Goal: Transaction & Acquisition: Purchase product/service

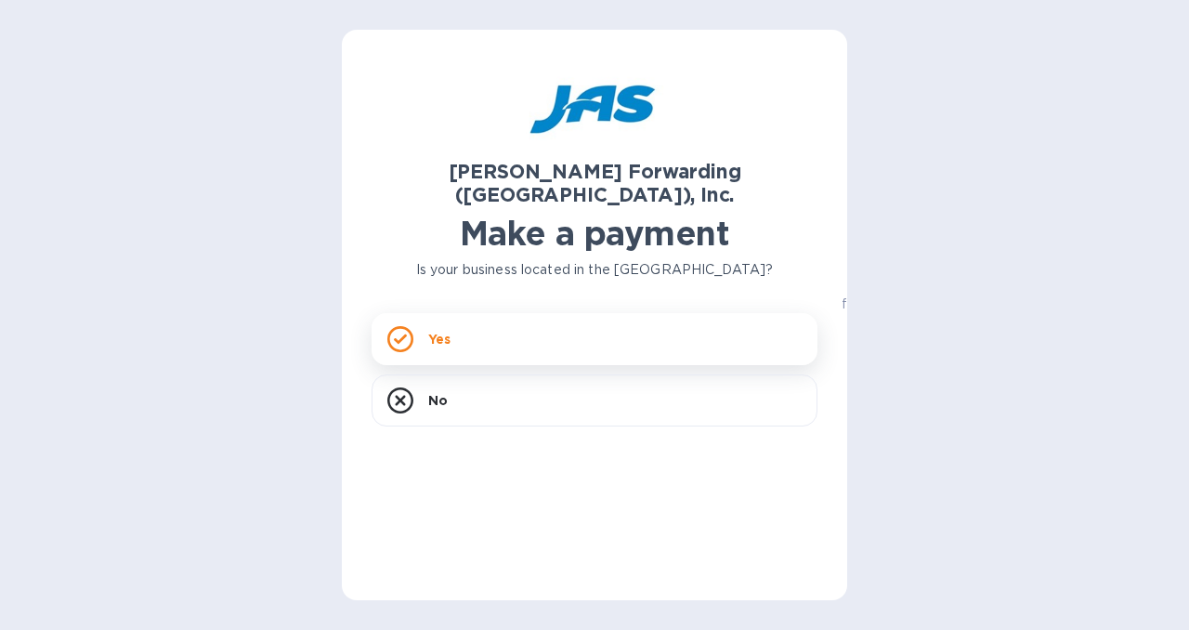
click at [739, 322] on div "Yes" at bounding box center [595, 339] width 446 height 52
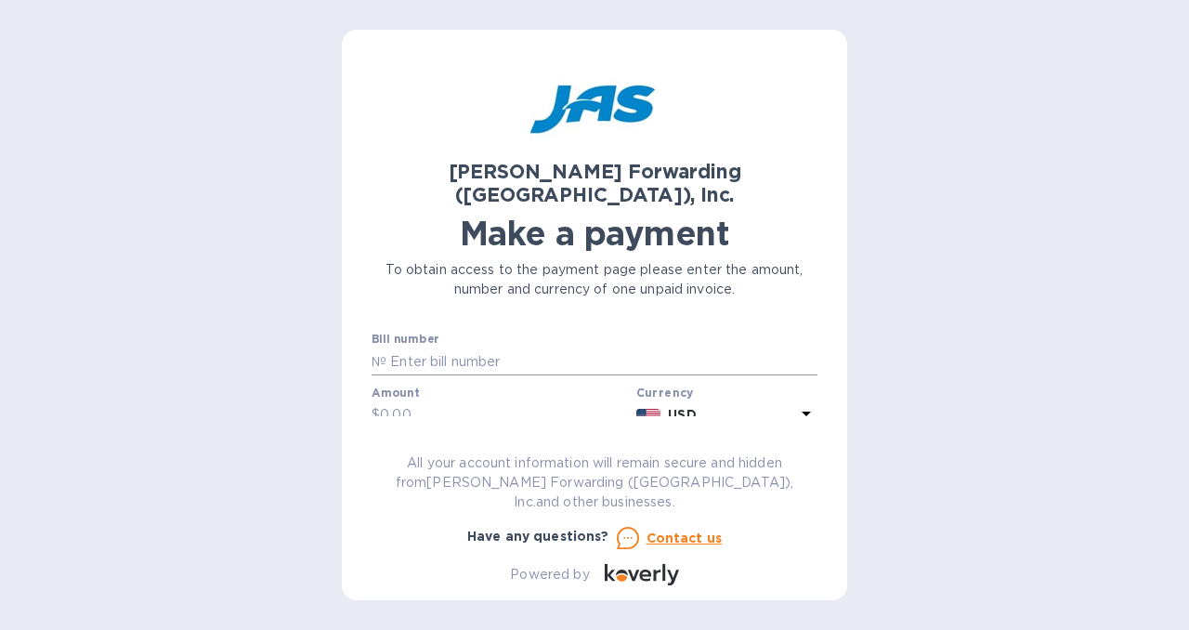
click at [459, 347] on input "text" at bounding box center [601, 361] width 431 height 28
paste input "ATL503365811"
type input "ATL503365811"
click at [498, 401] on input "text" at bounding box center [504, 415] width 249 height 28
type input "1,424.73"
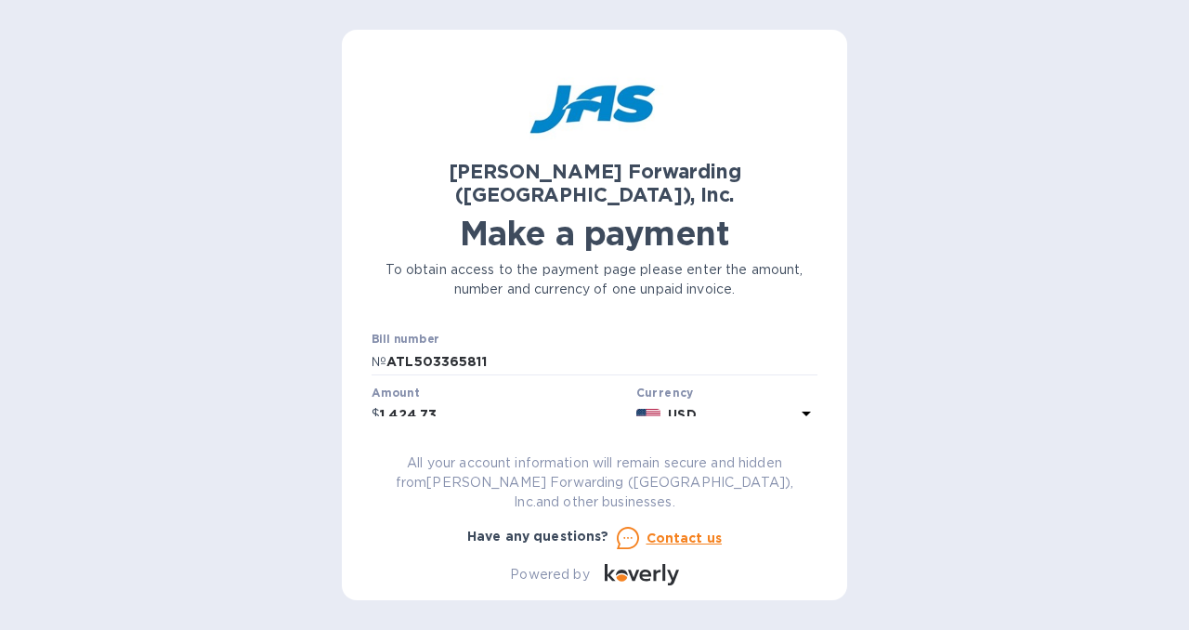
click at [403, 441] on label "Business name" at bounding box center [414, 446] width 85 height 11
click at [404, 441] on label "Business name" at bounding box center [414, 446] width 85 height 11
click at [450, 441] on label "Business name" at bounding box center [414, 446] width 85 height 11
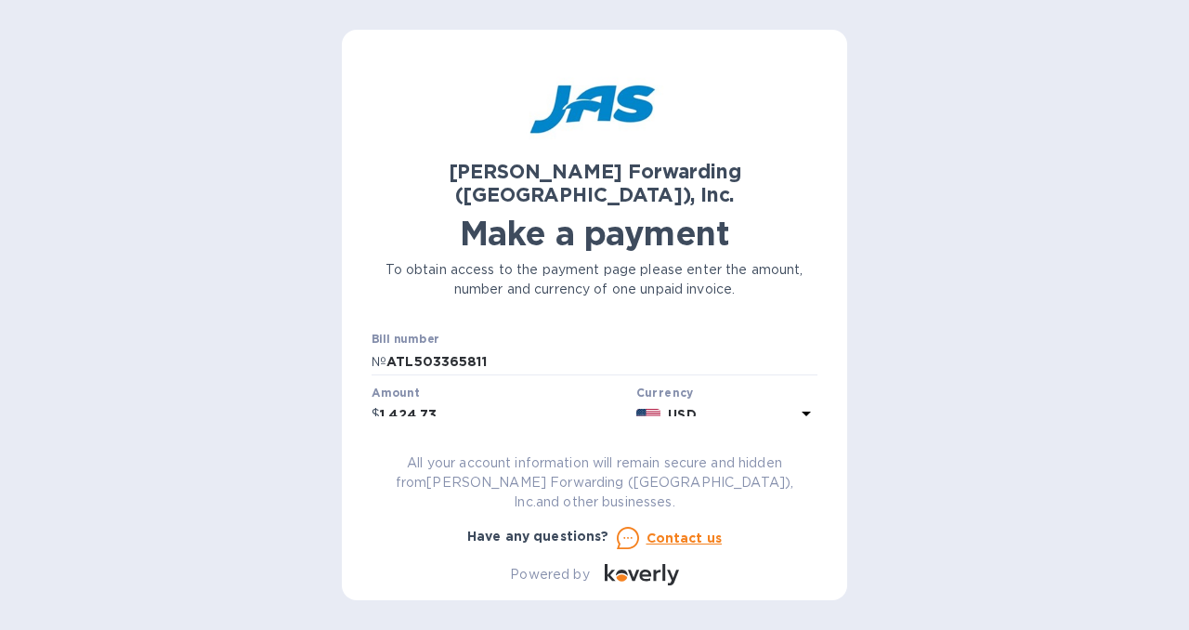
drag, startPoint x: 450, startPoint y: 422, endPoint x: 423, endPoint y: 424, distance: 27.1
click at [423, 441] on label "Business name" at bounding box center [414, 446] width 85 height 11
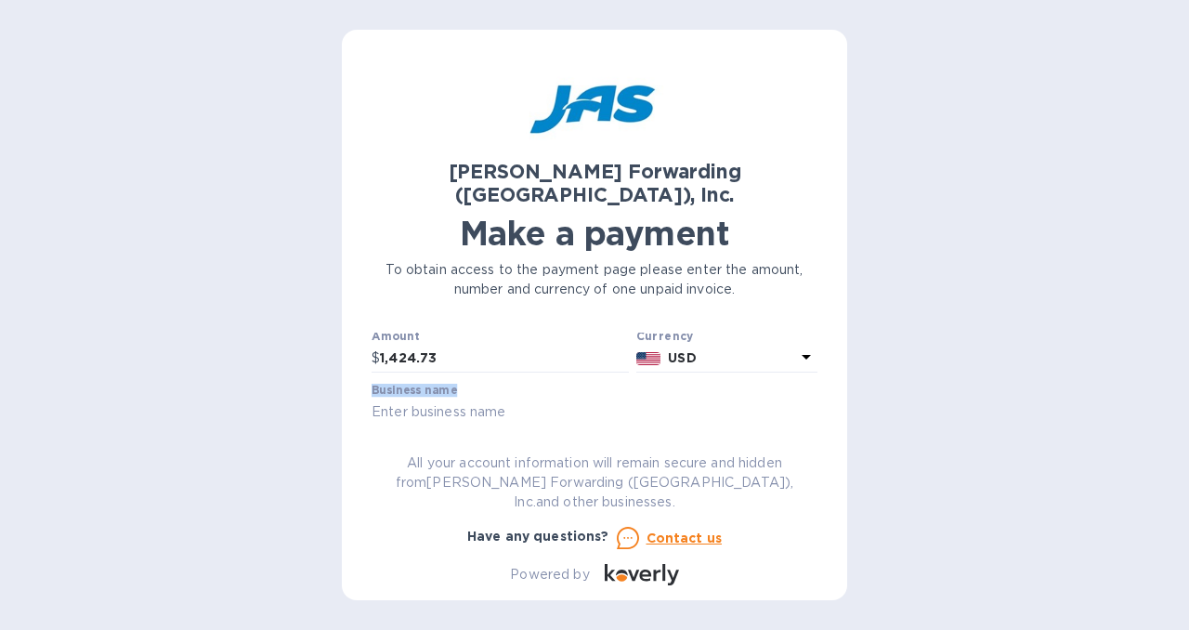
scroll to position [59, 0]
click at [444, 397] on input "text" at bounding box center [595, 411] width 446 height 28
paste input "ASSOCIATION FOR INFORMATION SYSTEMS"
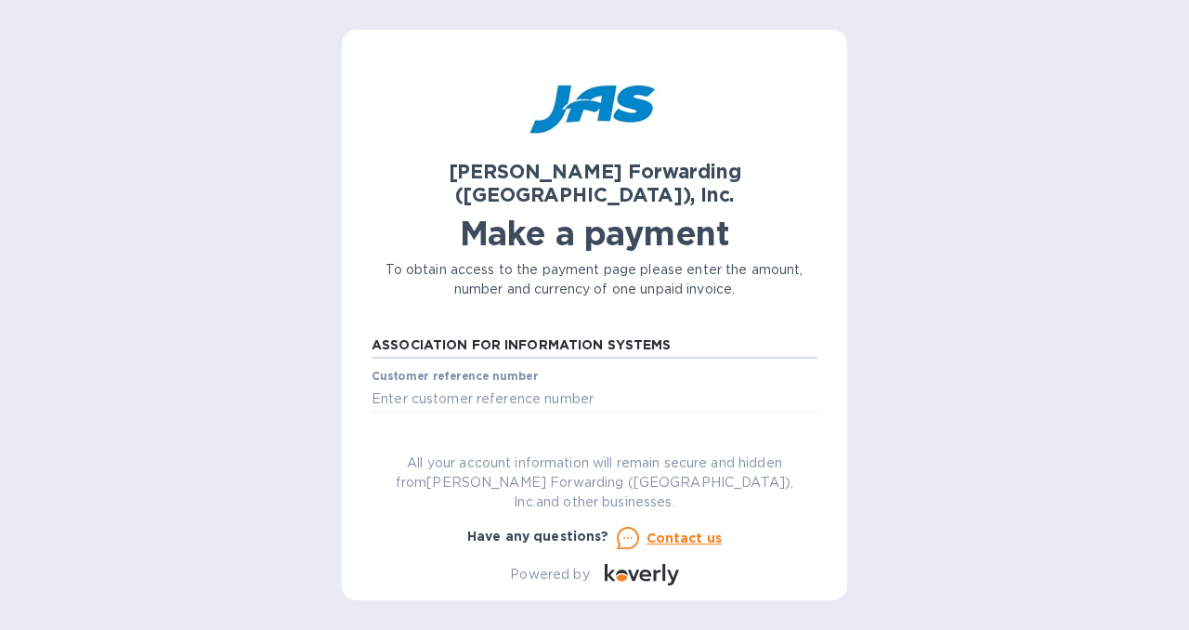
scroll to position [125, 0]
type input "ASSOCIATION FOR INFORMATION SYSTEMS"
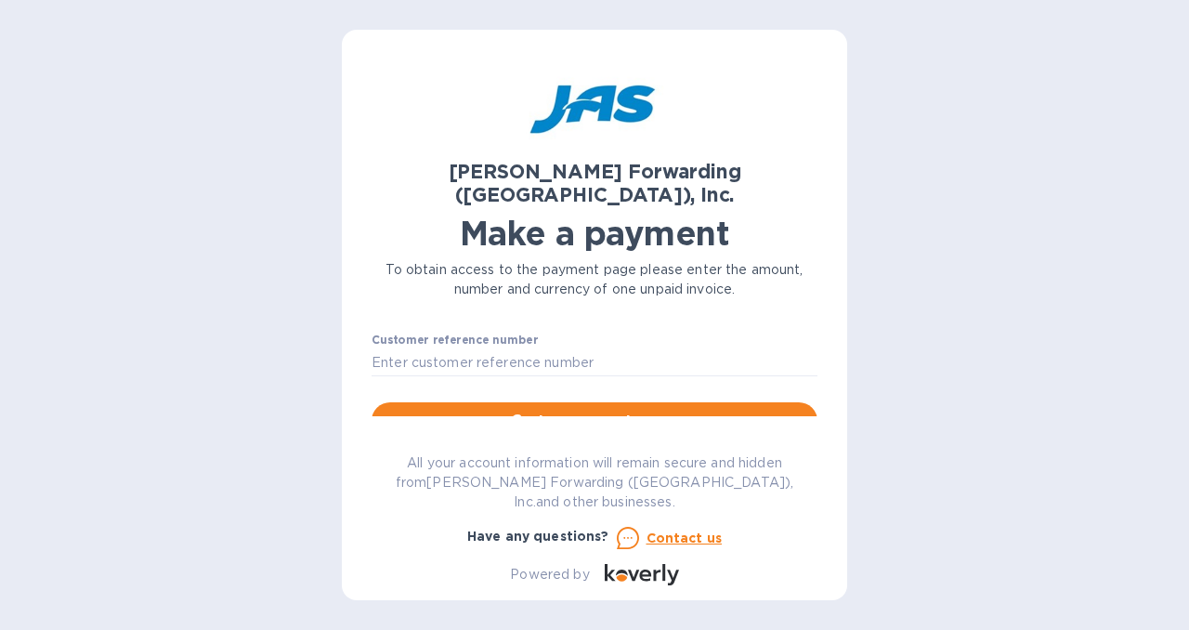
scroll to position [162, 0]
click at [522, 346] on input "text" at bounding box center [595, 360] width 446 height 28
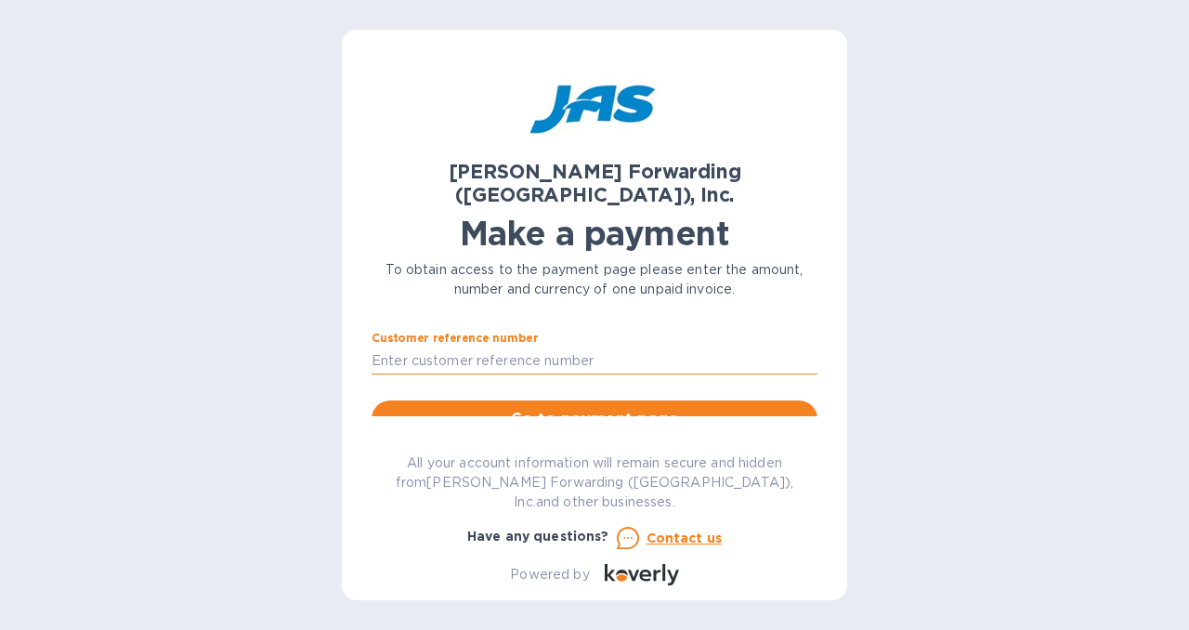
paste input "ASSFORATL"
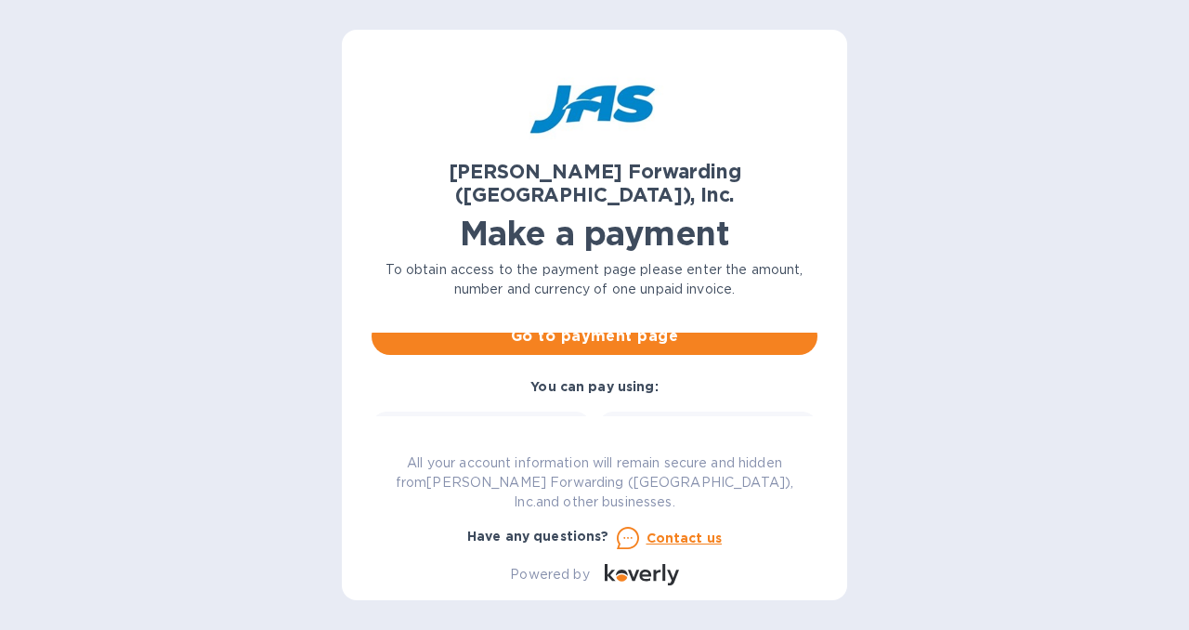
scroll to position [242, 0]
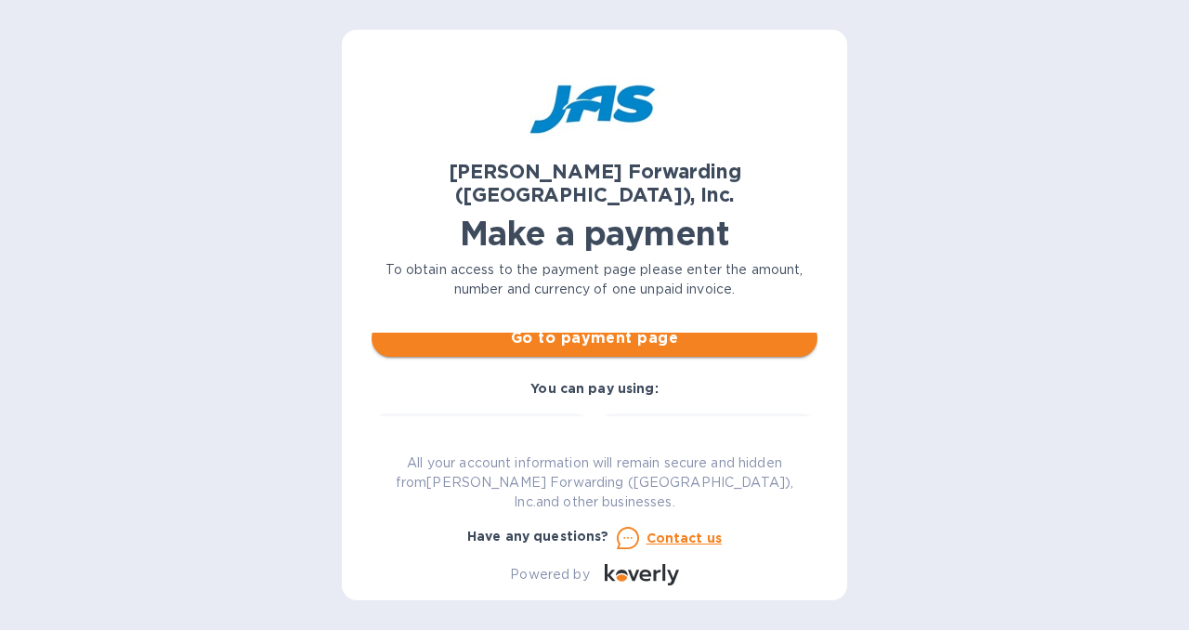
type input "ASSFORATL"
click at [691, 327] on span "Go to payment page" at bounding box center [594, 338] width 416 height 22
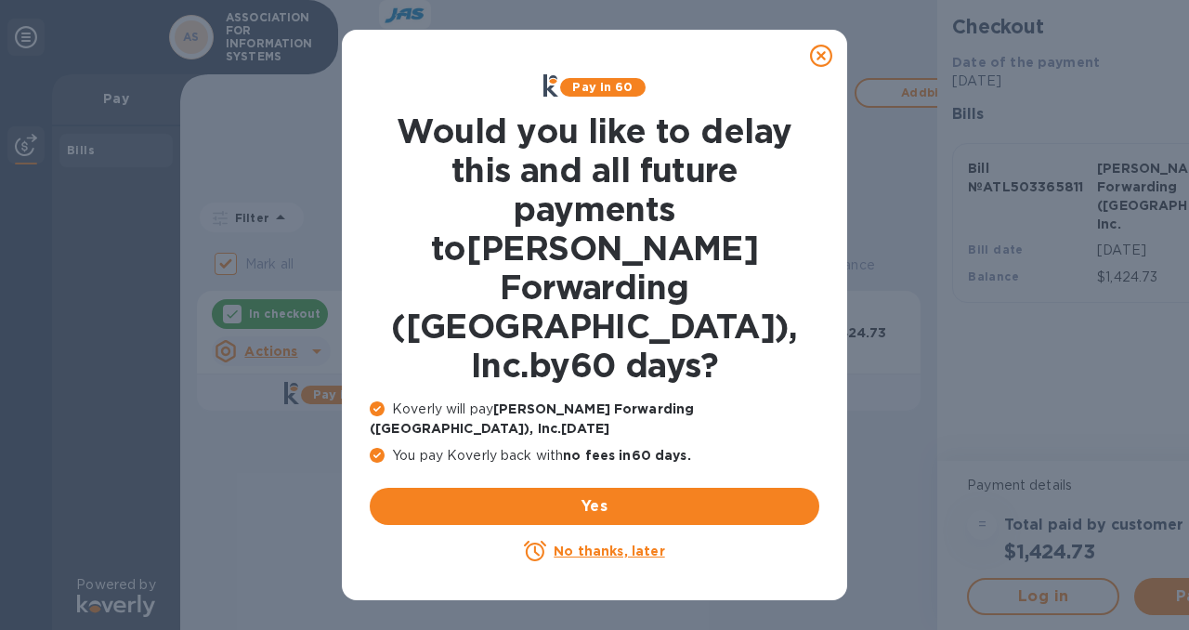
click at [819, 60] on icon at bounding box center [821, 56] width 22 height 22
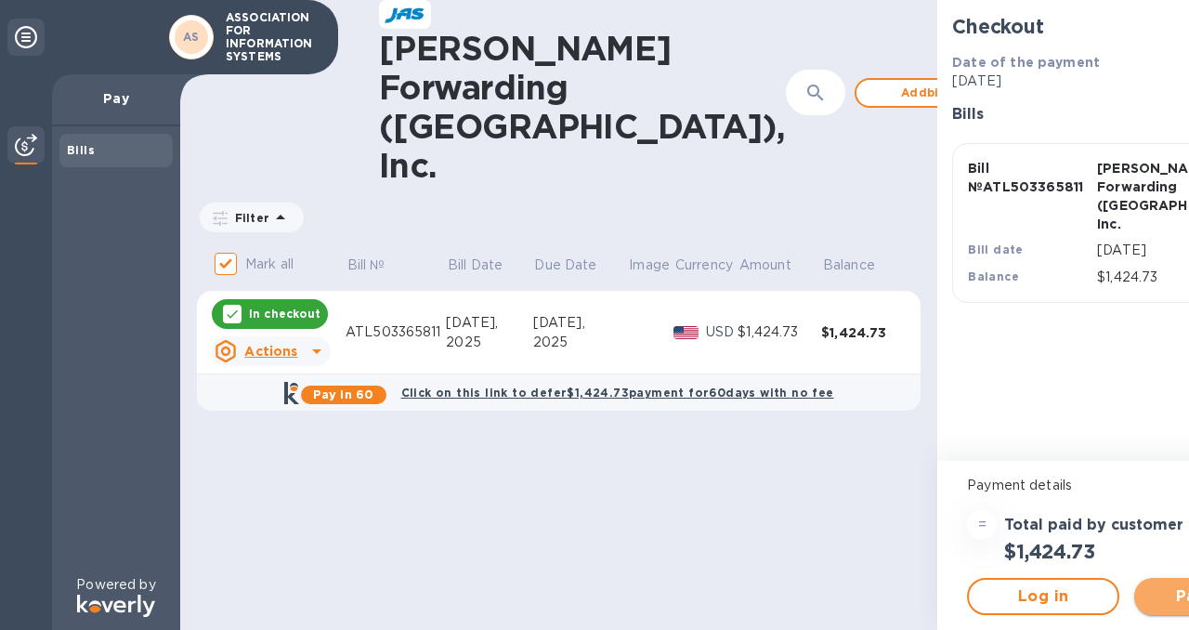
click at [1149, 598] on span "Pay now" at bounding box center [1210, 596] width 123 height 22
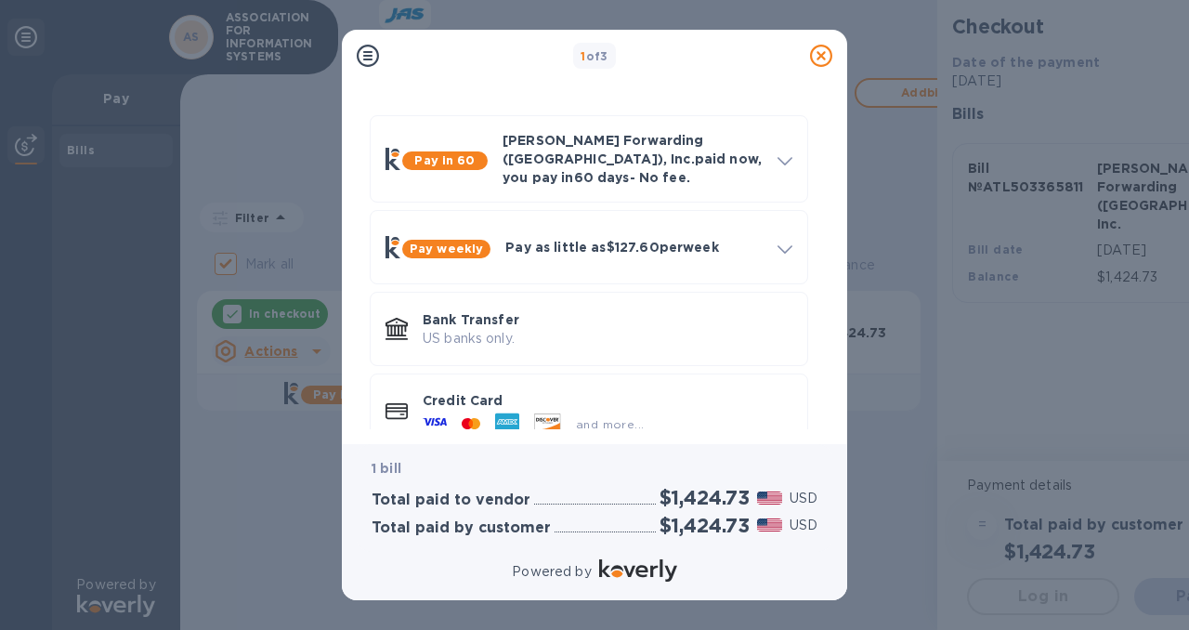
scroll to position [66, 0]
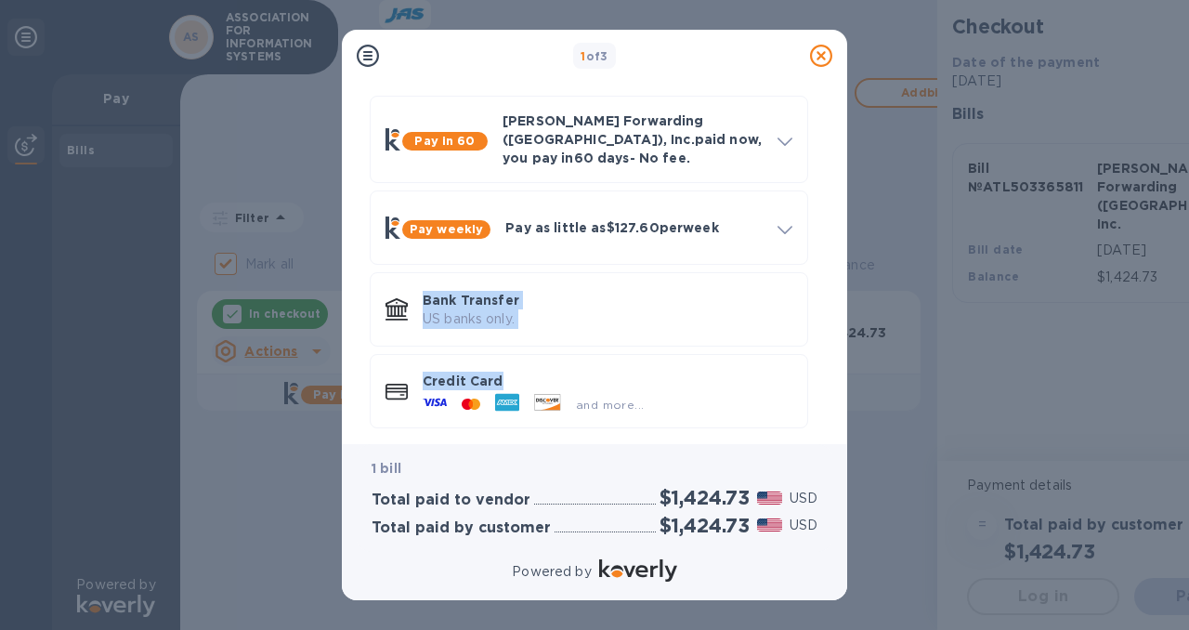
drag, startPoint x: 826, startPoint y: 237, endPoint x: 833, endPoint y: 267, distance: 30.6
click at [833, 267] on div "Payment Methods Pay in 60 [PERSON_NAME] Forwarding ([GEOGRAPHIC_DATA]), Inc. pa…" at bounding box center [594, 263] width 505 height 362
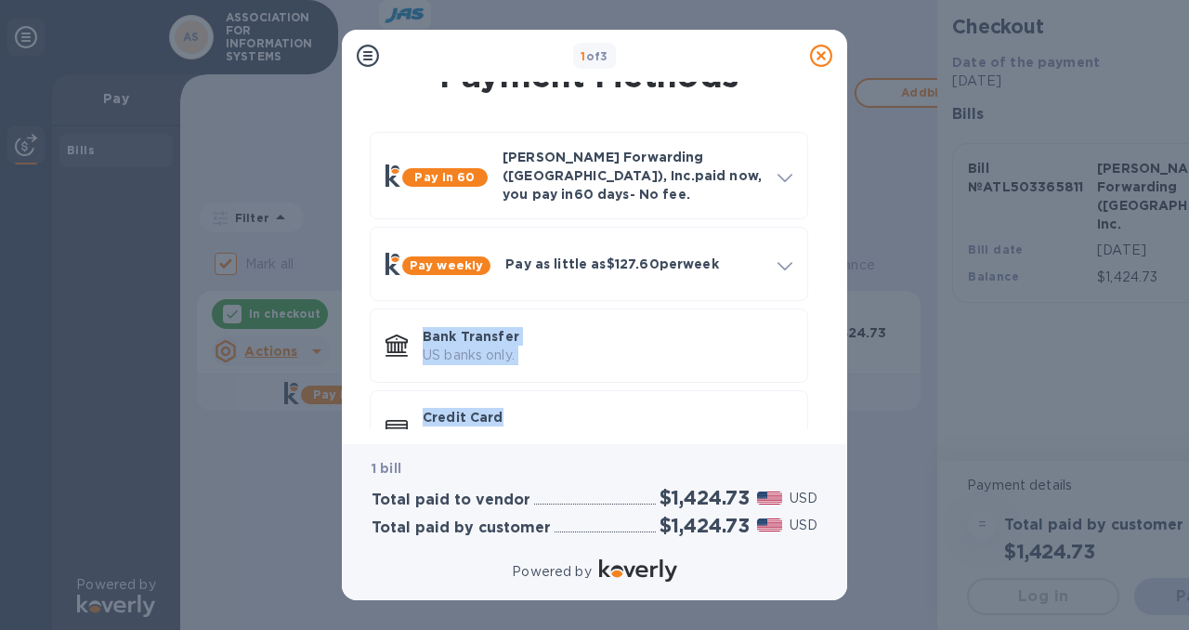
scroll to position [0, 0]
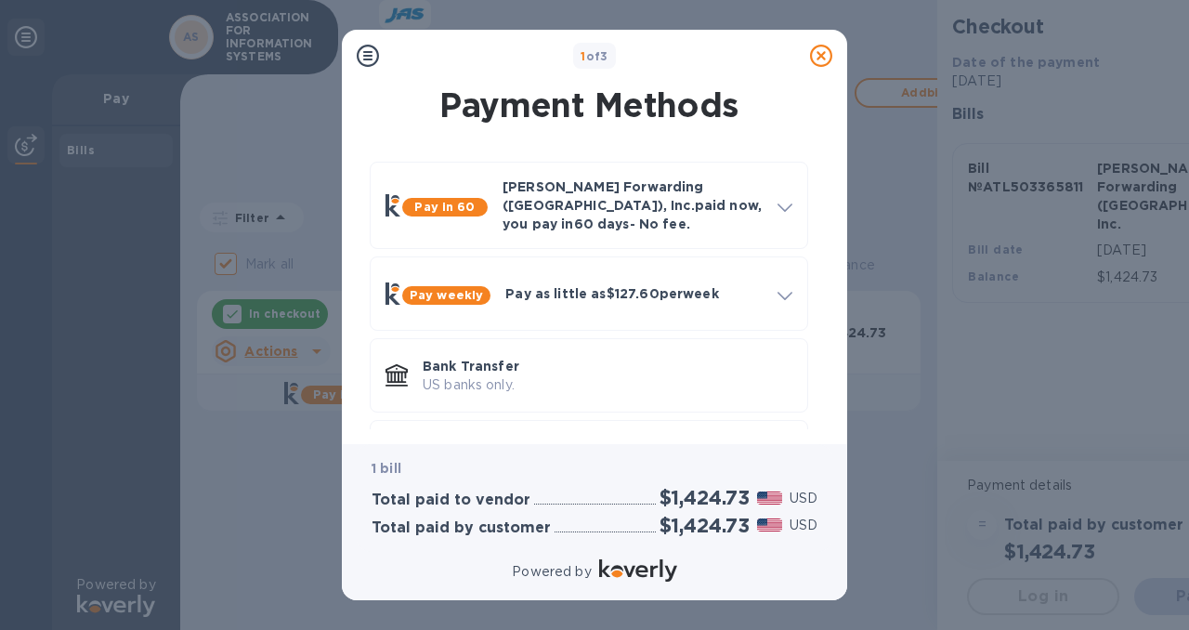
click at [820, 266] on div "Pay in 60 [PERSON_NAME] Forwarding ([GEOGRAPHIC_DATA]), Inc. paid now, you pay …" at bounding box center [589, 328] width 476 height 362
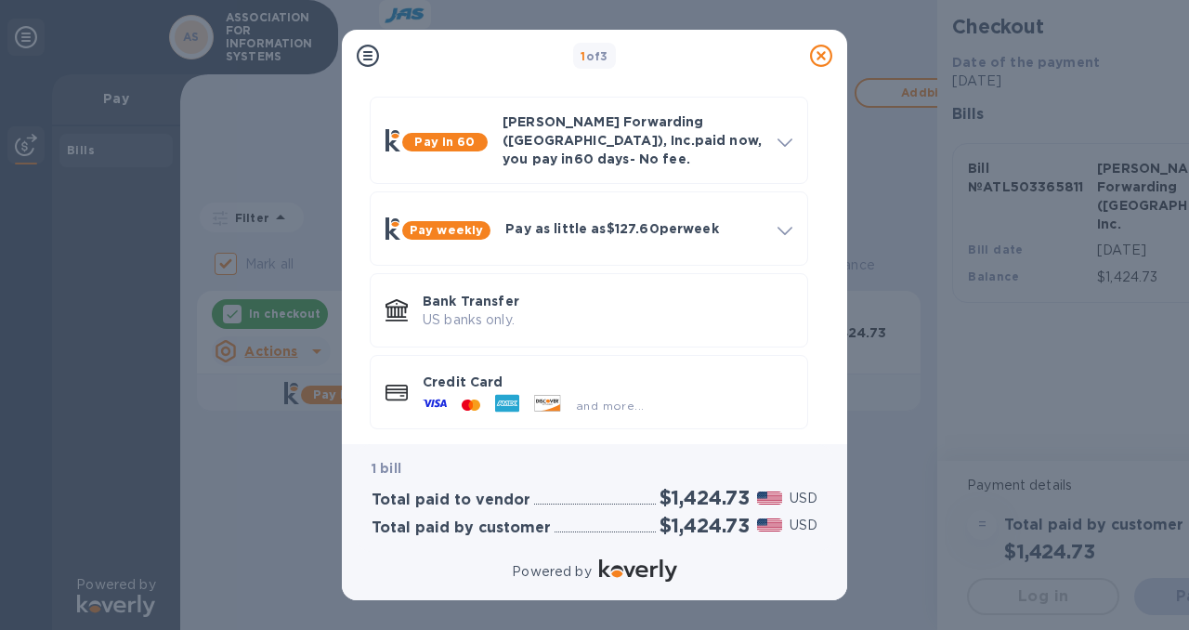
scroll to position [66, 0]
click at [603, 374] on p "Credit Card" at bounding box center [608, 381] width 370 height 19
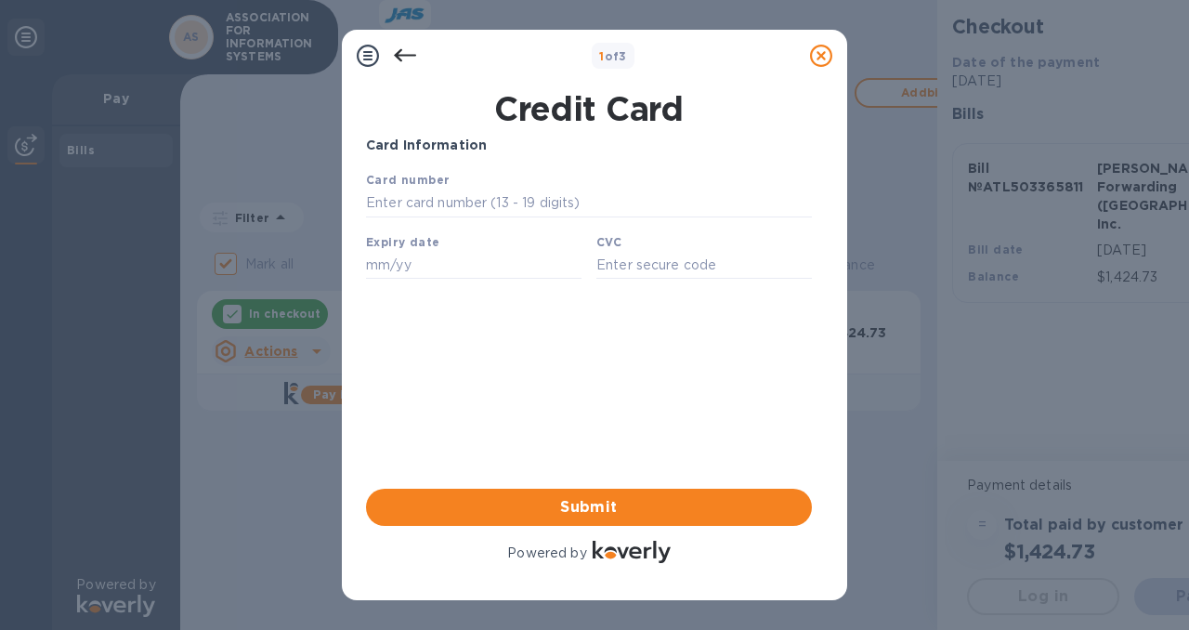
scroll to position [0, 0]
click at [489, 201] on input "text" at bounding box center [589, 203] width 446 height 28
type input "[CREDIT_CARD_NUMBER]"
type input "06/29"
click at [711, 271] on input "text" at bounding box center [703, 265] width 215 height 28
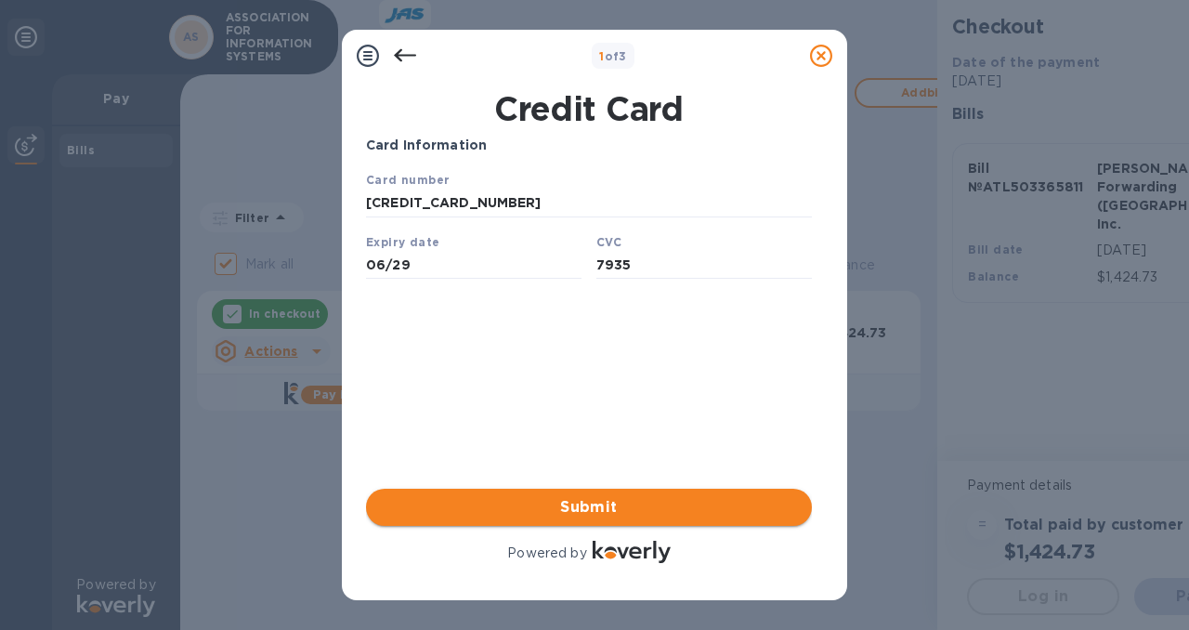
type input "7935"
click at [653, 502] on span "Submit" at bounding box center [589, 507] width 416 height 22
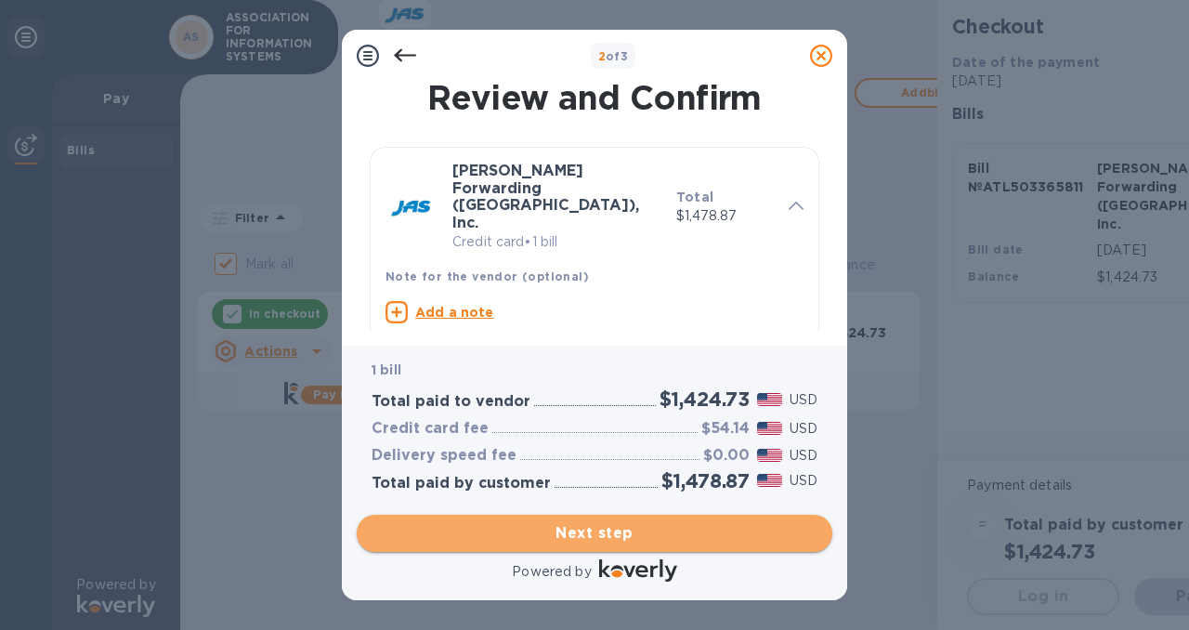
click at [682, 529] on span "Next step" at bounding box center [595, 533] width 446 height 22
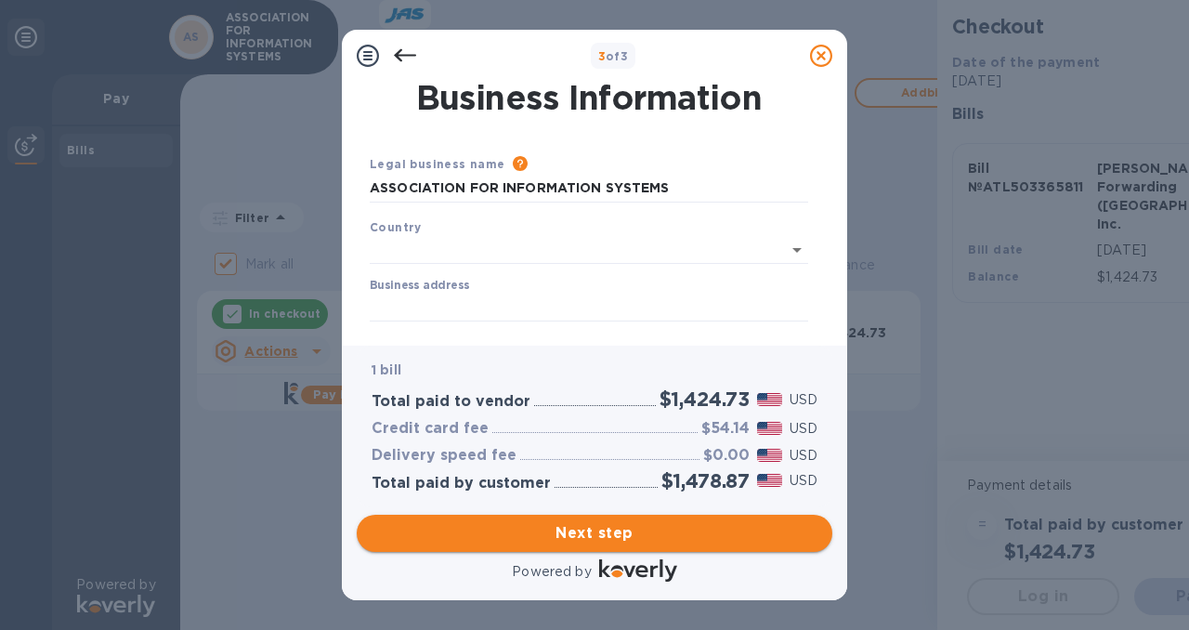
type input "[GEOGRAPHIC_DATA]"
click at [574, 310] on input "Business address" at bounding box center [589, 304] width 438 height 28
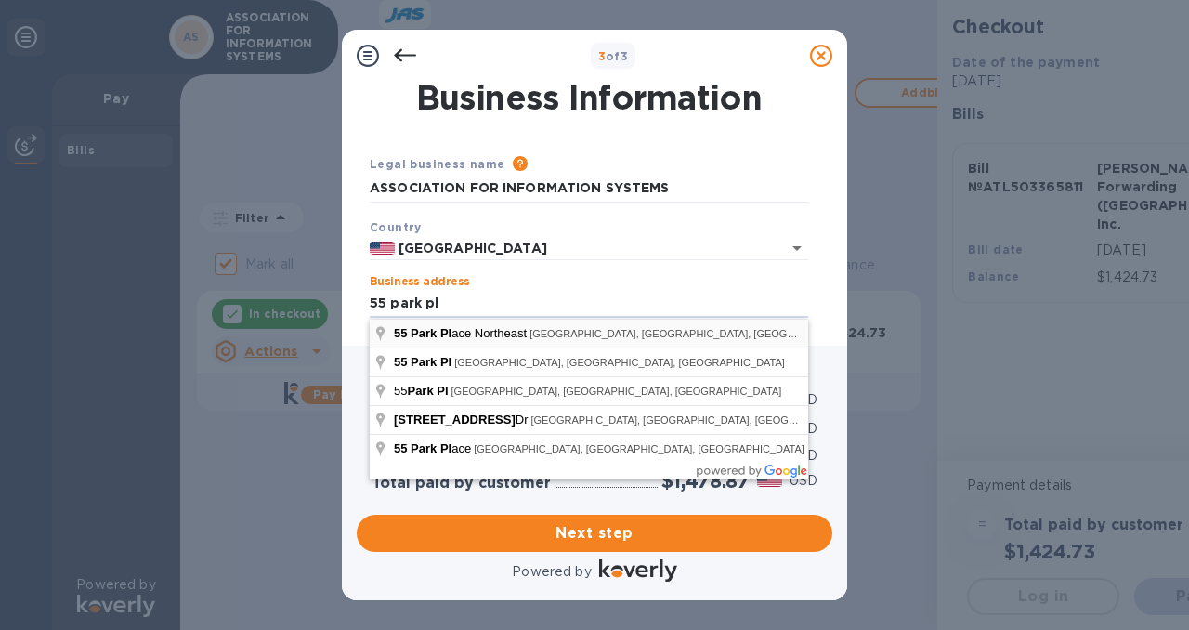
type input "[STREET_ADDRESS]"
type input "[GEOGRAPHIC_DATA]"
type input "GA"
type input "30303"
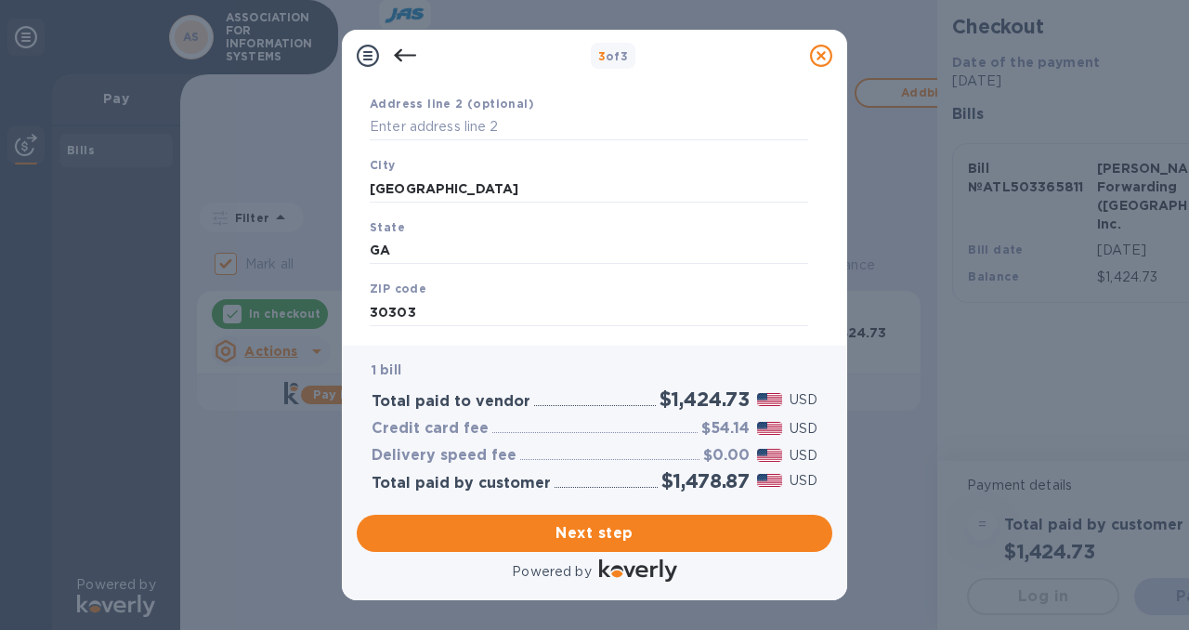
scroll to position [281, 0]
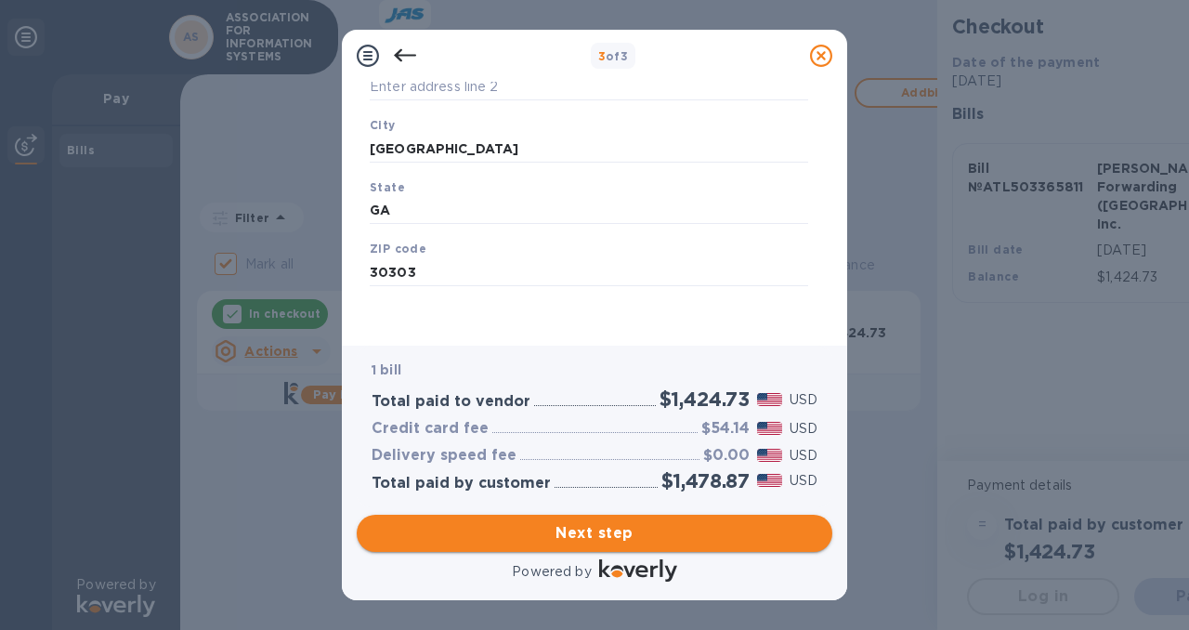
click at [653, 529] on span "Next step" at bounding box center [595, 533] width 446 height 22
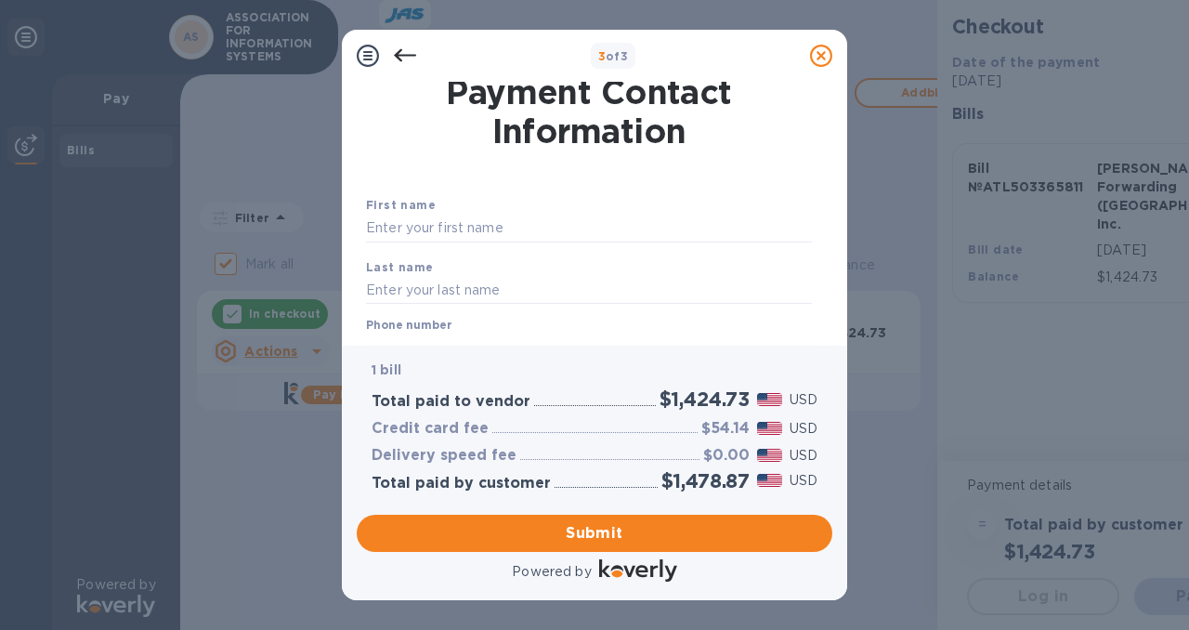
scroll to position [3, 0]
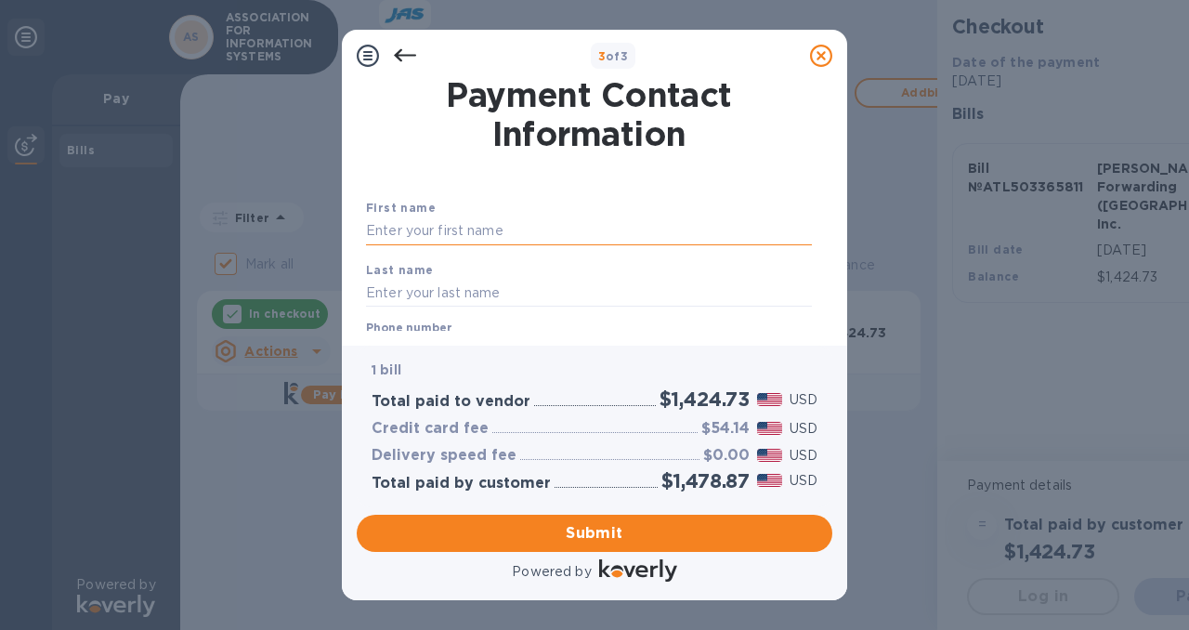
click at [641, 230] on input "text" at bounding box center [589, 231] width 446 height 28
type input "[PERSON_NAME]"
type input "4043131155"
type input "[EMAIL_ADDRESS][DOMAIN_NAME]"
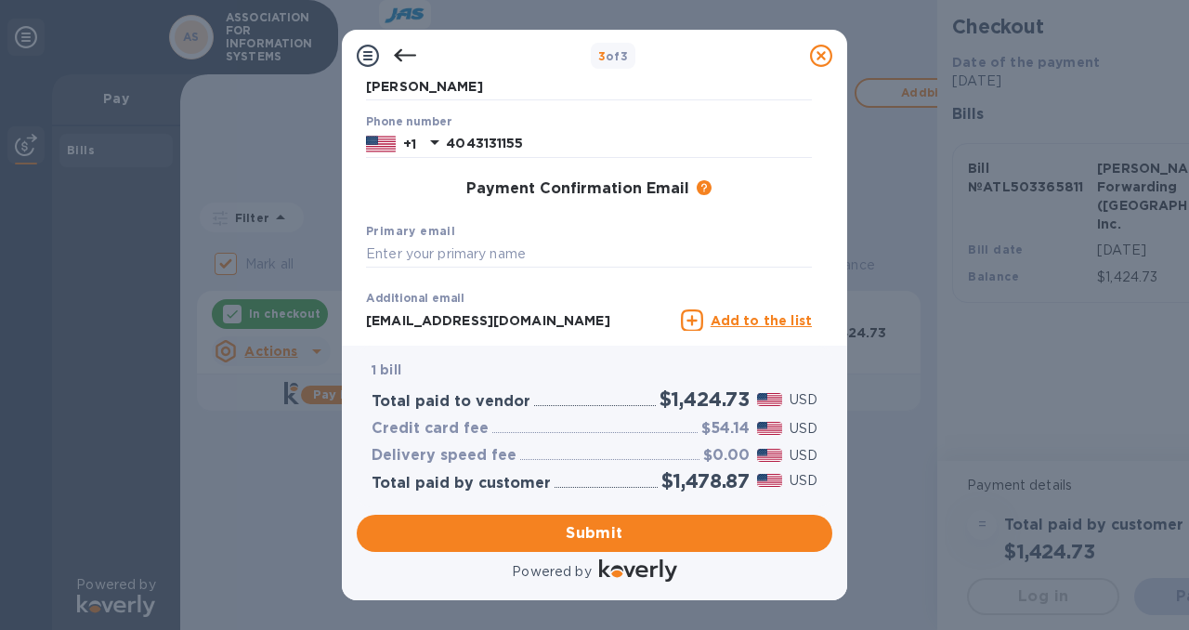
scroll to position [210, 0]
click at [546, 256] on input "text" at bounding box center [589, 254] width 446 height 28
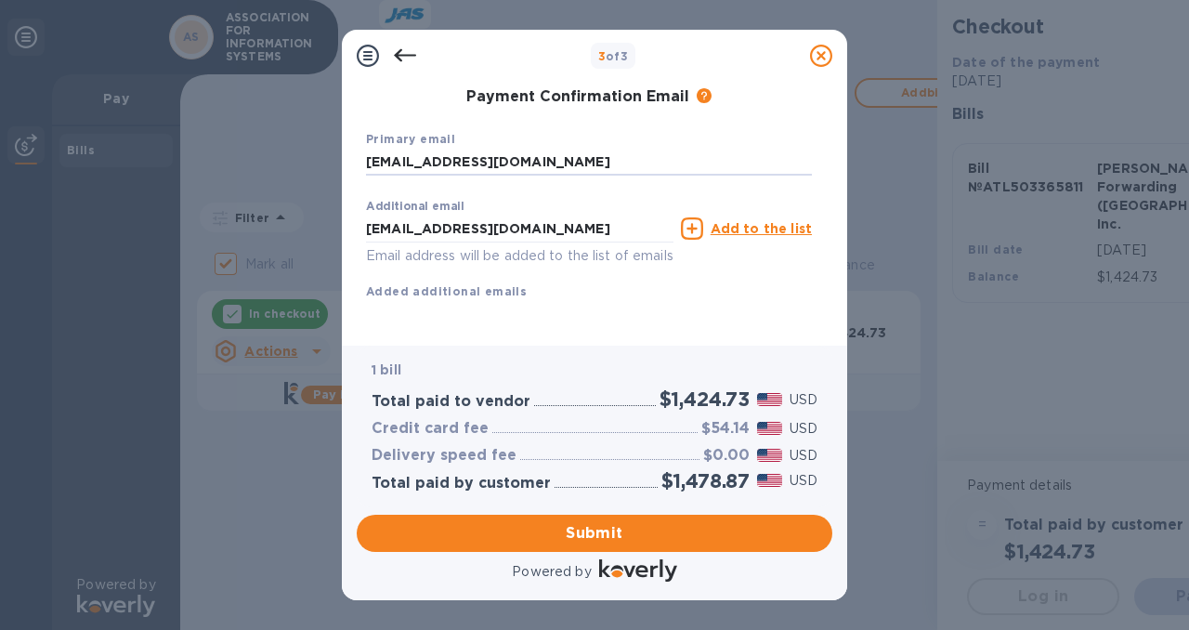
scroll to position [324, 0]
click at [498, 284] on b "Added additional emails" at bounding box center [446, 291] width 161 height 14
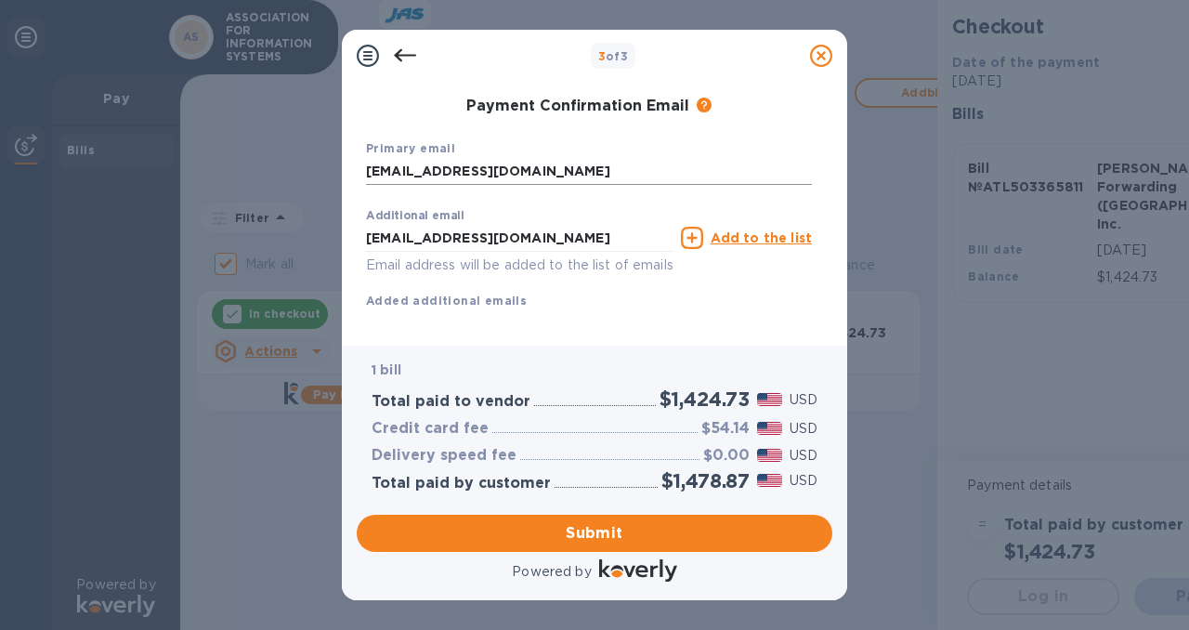
click at [575, 172] on input "[EMAIL_ADDRESS][DOMAIN_NAME]" at bounding box center [589, 172] width 446 height 28
type input "[PERSON_NAME][EMAIL_ADDRESS][DOMAIN_NAME]"
click at [755, 305] on div "Additional email [PERSON_NAME][EMAIL_ADDRESS][DOMAIN_NAME] Email address will b…" at bounding box center [589, 255] width 446 height 111
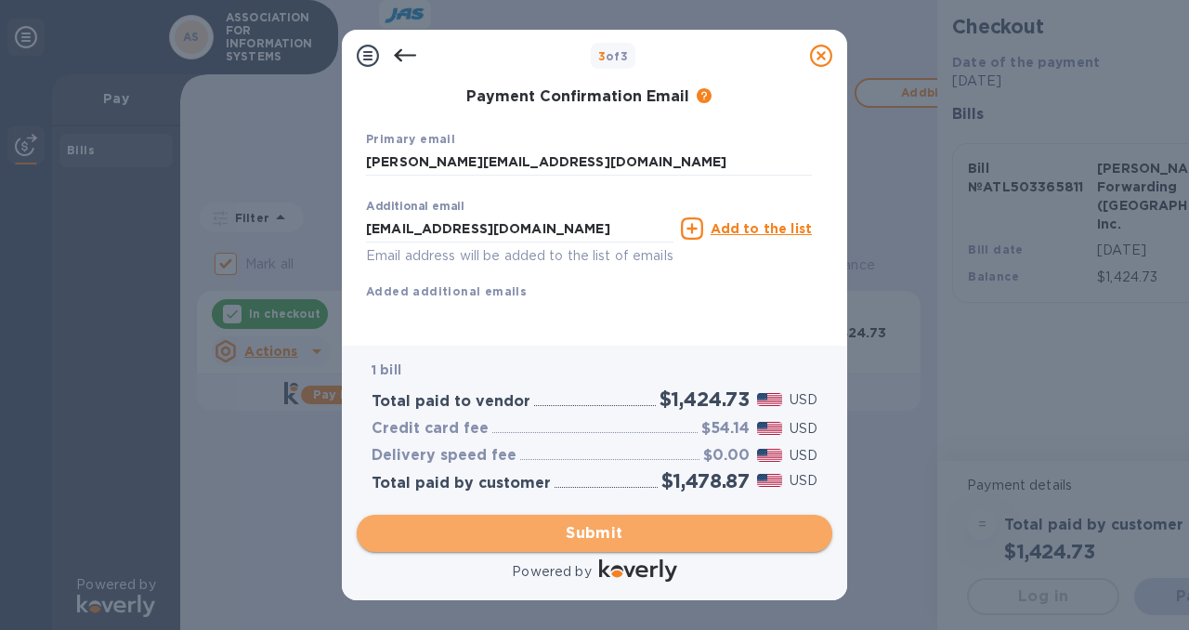
click at [616, 534] on span "Submit" at bounding box center [595, 533] width 446 height 22
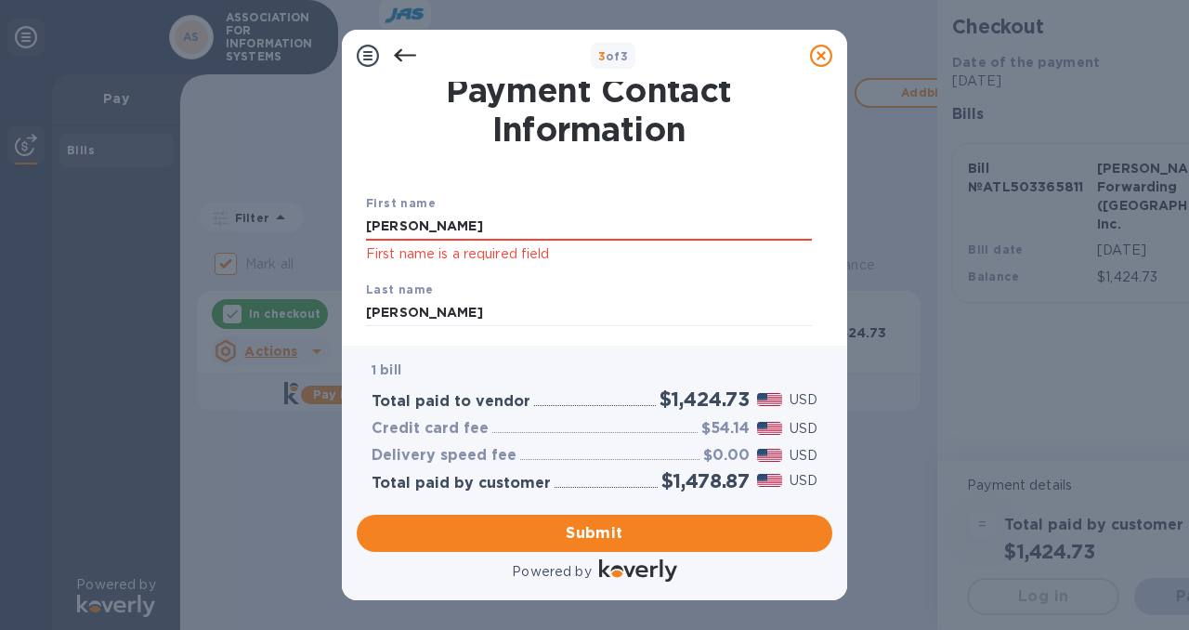
scroll to position [1, 0]
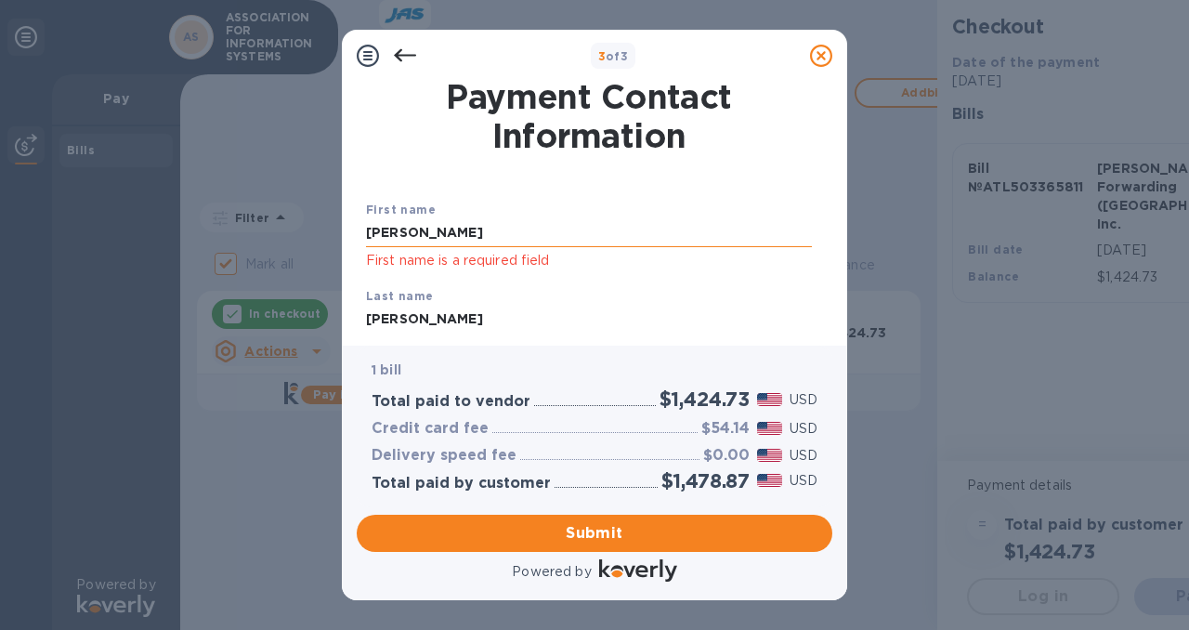
click at [456, 234] on input "[PERSON_NAME]" at bounding box center [589, 233] width 446 height 28
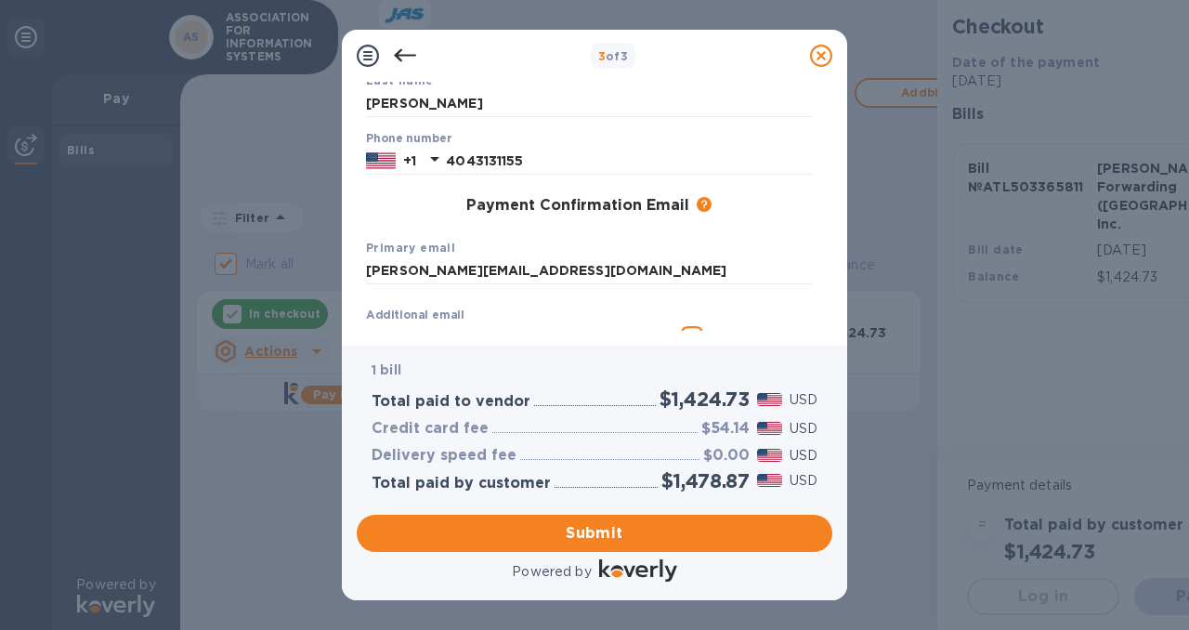
scroll to position [348, 0]
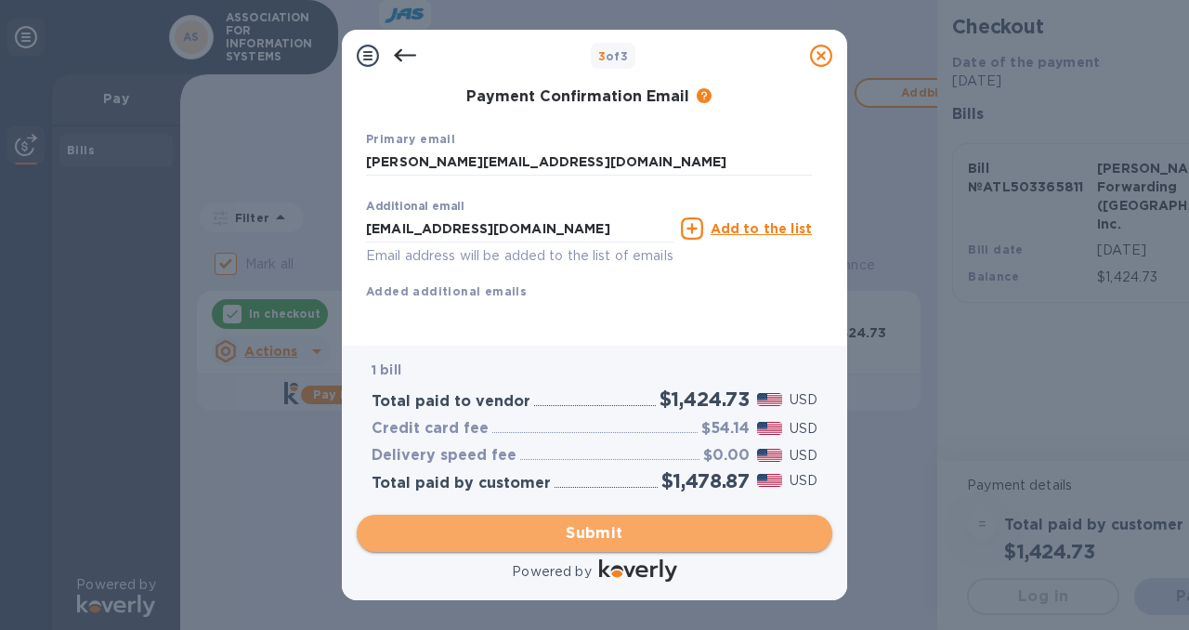
click at [604, 532] on span "Submit" at bounding box center [595, 533] width 446 height 22
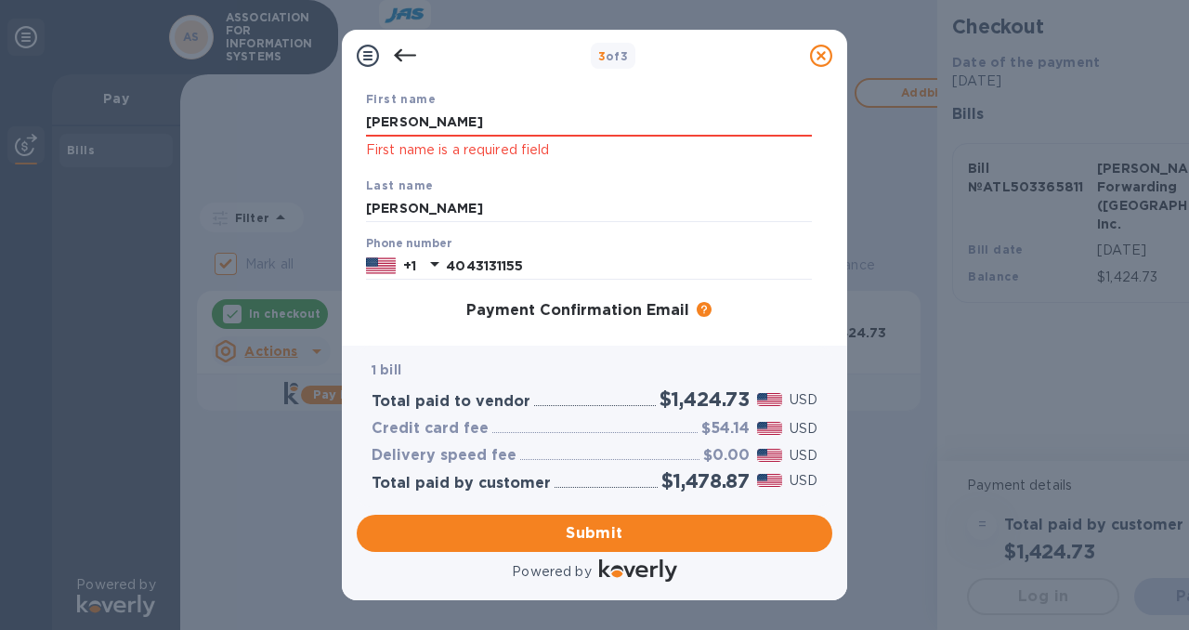
scroll to position [0, 0]
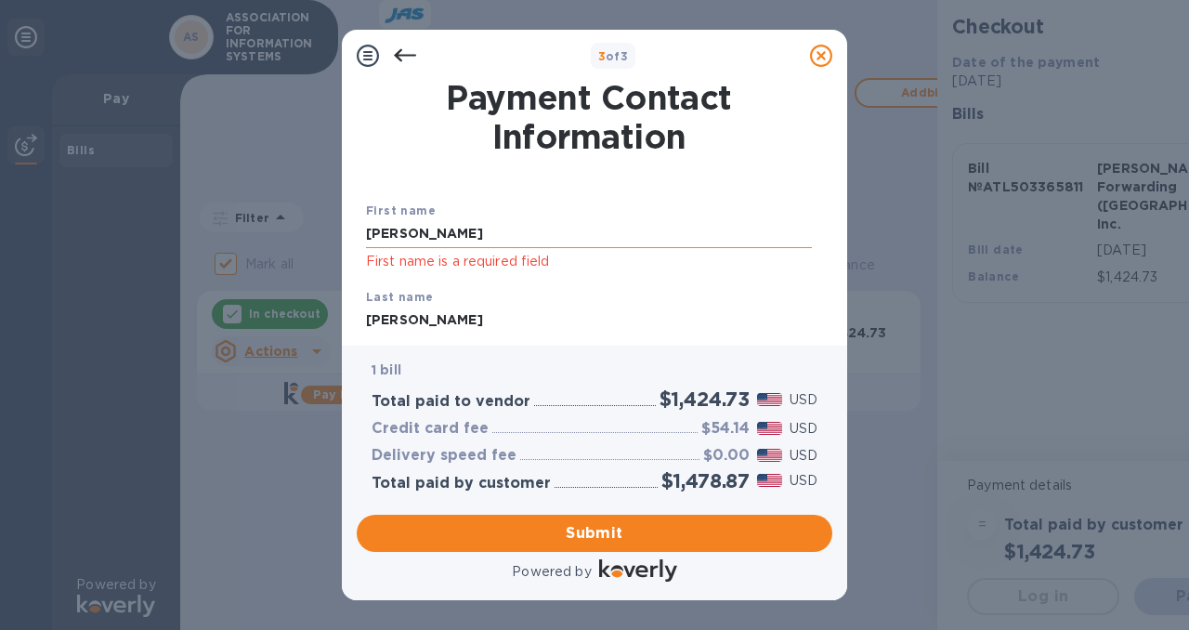
click at [603, 238] on input "[PERSON_NAME]" at bounding box center [589, 234] width 446 height 28
type input "J"
type input "[PERSON_NAME]"
click at [661, 322] on input "[PERSON_NAME]" at bounding box center [589, 321] width 446 height 28
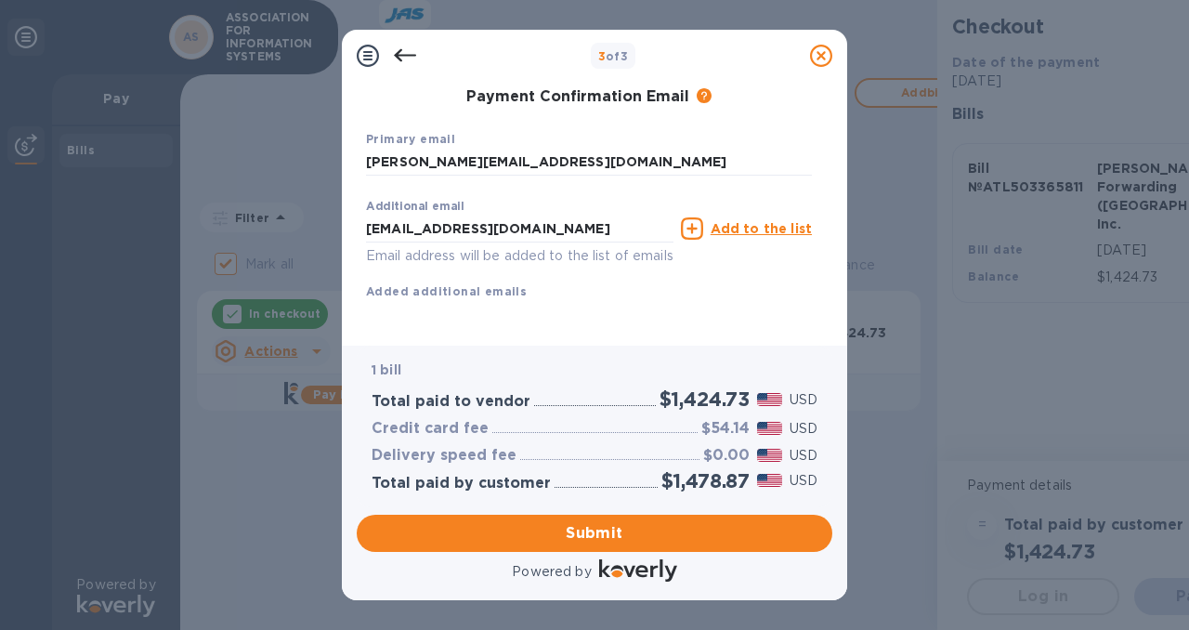
scroll to position [348, 0]
click at [730, 294] on div "First name [PERSON_NAME] First name is a required field Last name [PERSON_NAME]…" at bounding box center [589, 103] width 446 height 455
click at [603, 533] on span "Submit" at bounding box center [595, 533] width 446 height 22
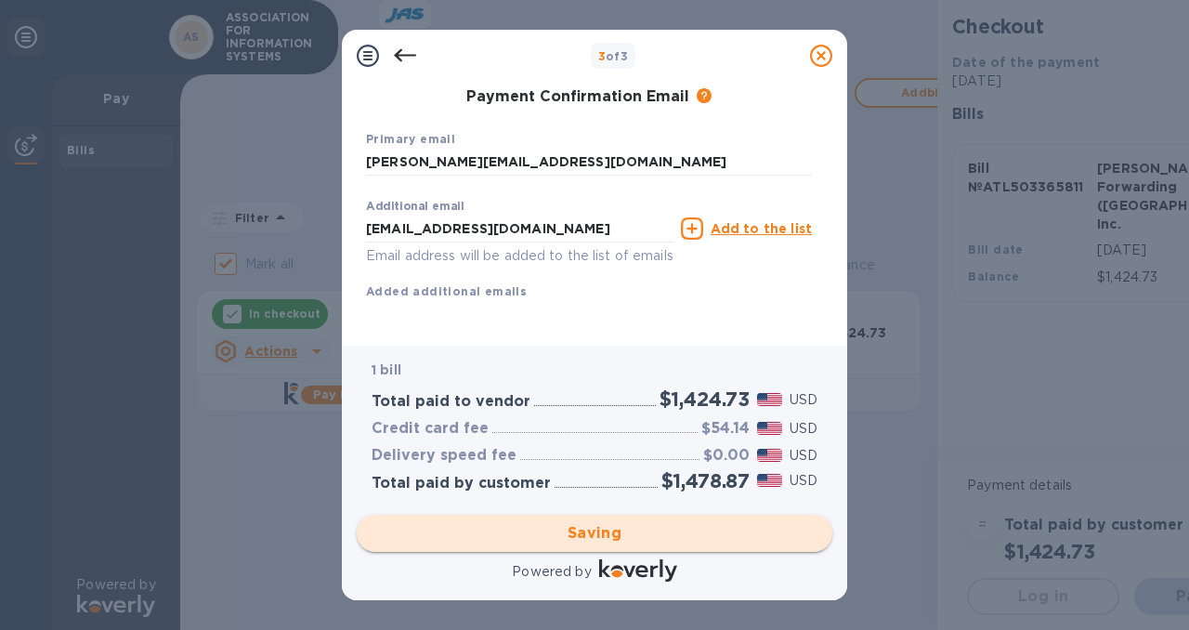
click at [603, 533] on div "Saving" at bounding box center [594, 533] width 490 height 52
checkbox input "false"
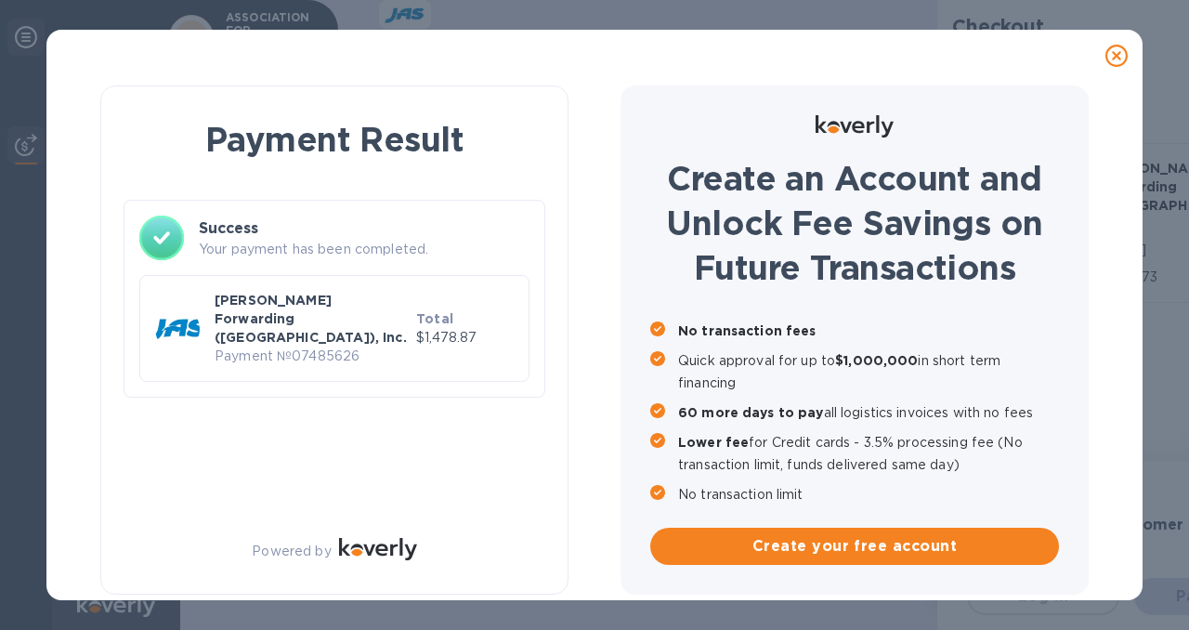
scroll to position [0, 0]
click at [366, 346] on p "Payment № 07485626" at bounding box center [312, 356] width 194 height 20
click at [346, 307] on p "[PERSON_NAME] Forwarding ([GEOGRAPHIC_DATA]), Inc." at bounding box center [312, 319] width 194 height 56
click at [348, 346] on p "Payment № 07485626" at bounding box center [312, 356] width 194 height 20
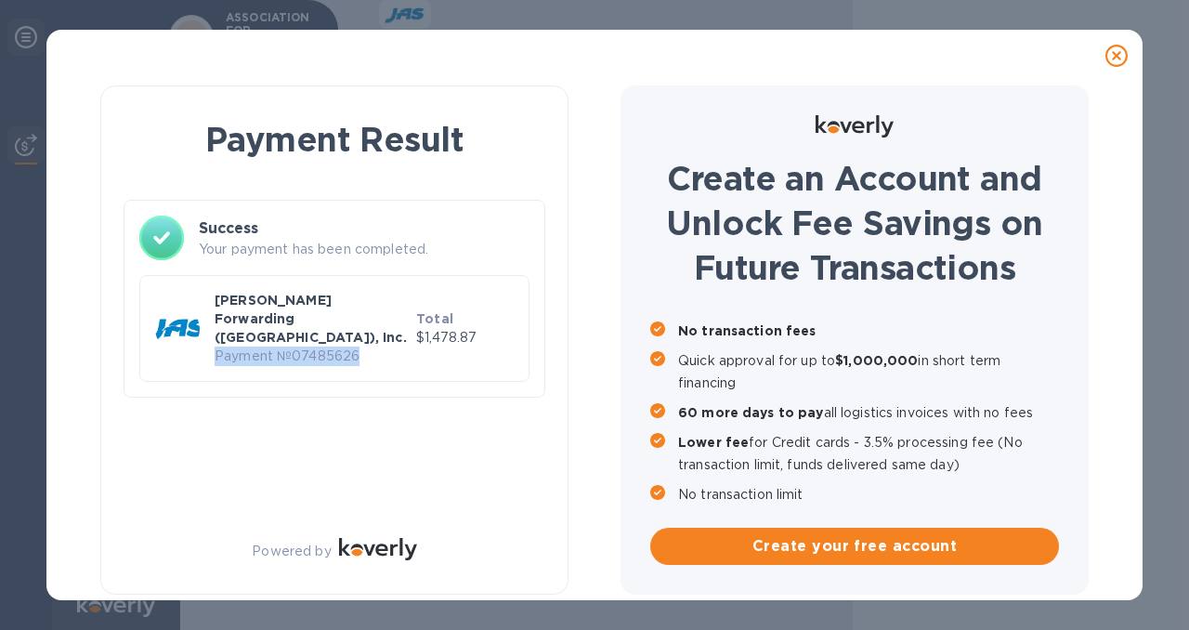
click at [348, 346] on p "Payment № 07485626" at bounding box center [312, 356] width 194 height 20
click at [1111, 59] on icon at bounding box center [1116, 56] width 22 height 22
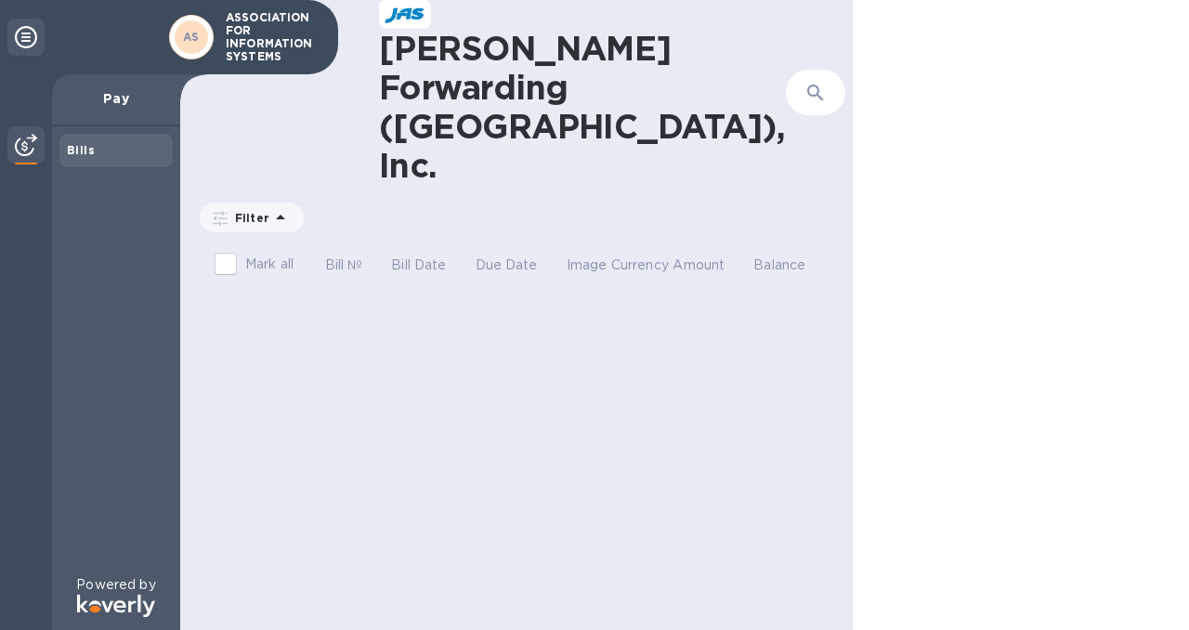
click at [78, 155] on b "Bills" at bounding box center [81, 150] width 28 height 14
click at [276, 215] on icon at bounding box center [280, 217] width 9 height 5
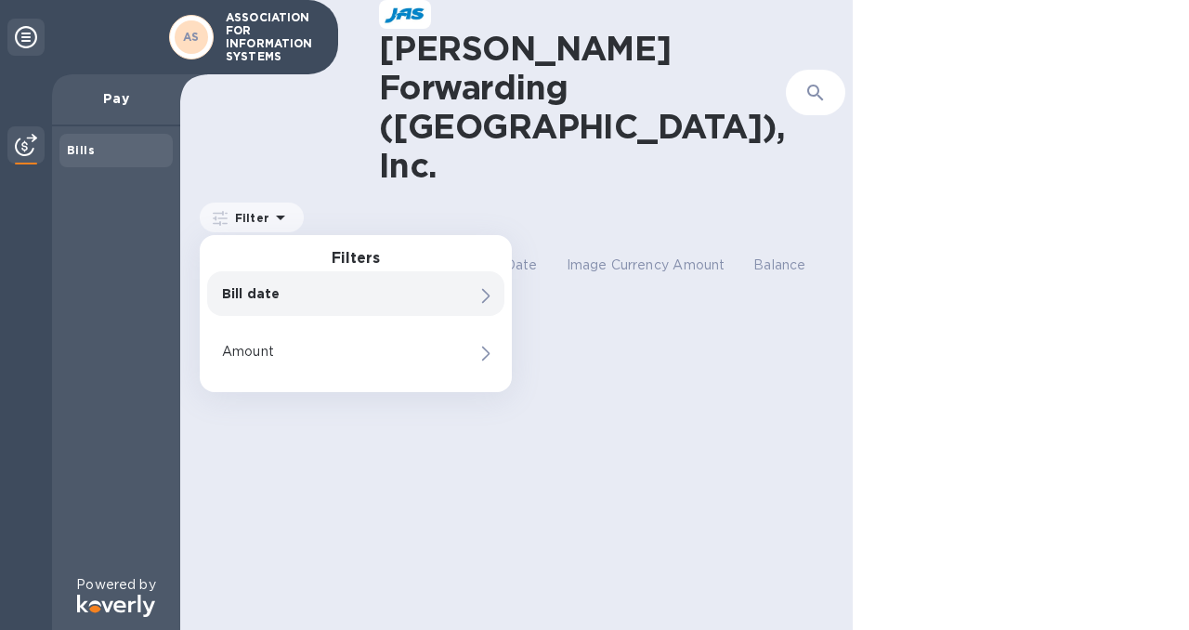
click at [27, 40] on icon at bounding box center [26, 37] width 22 height 22
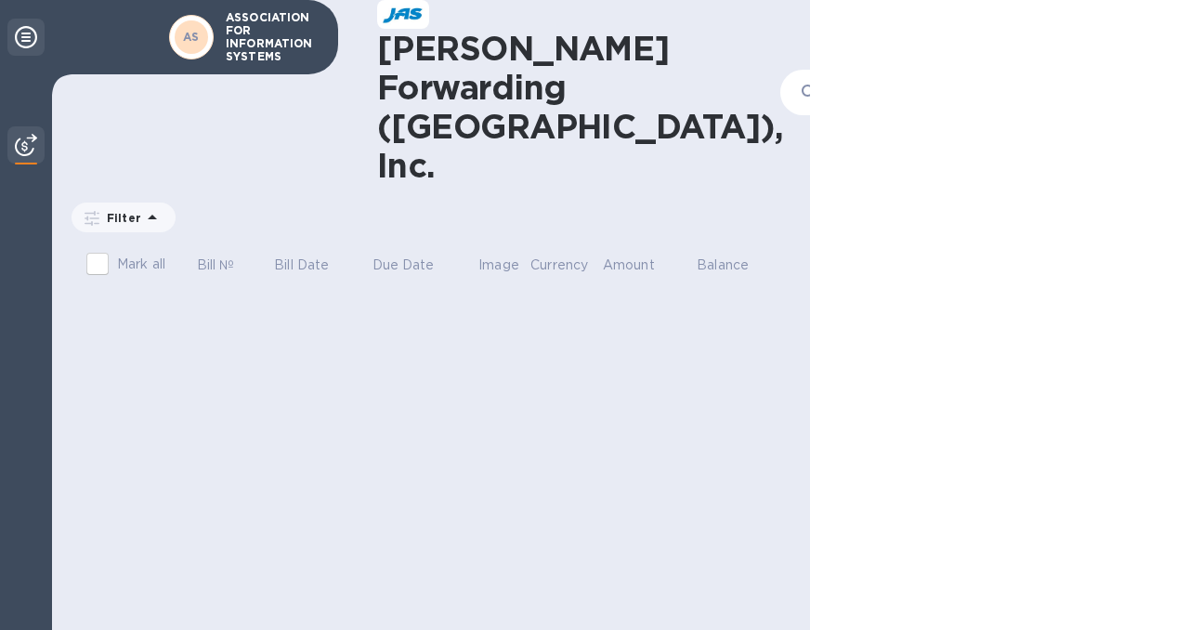
click at [27, 40] on icon at bounding box center [26, 37] width 22 height 22
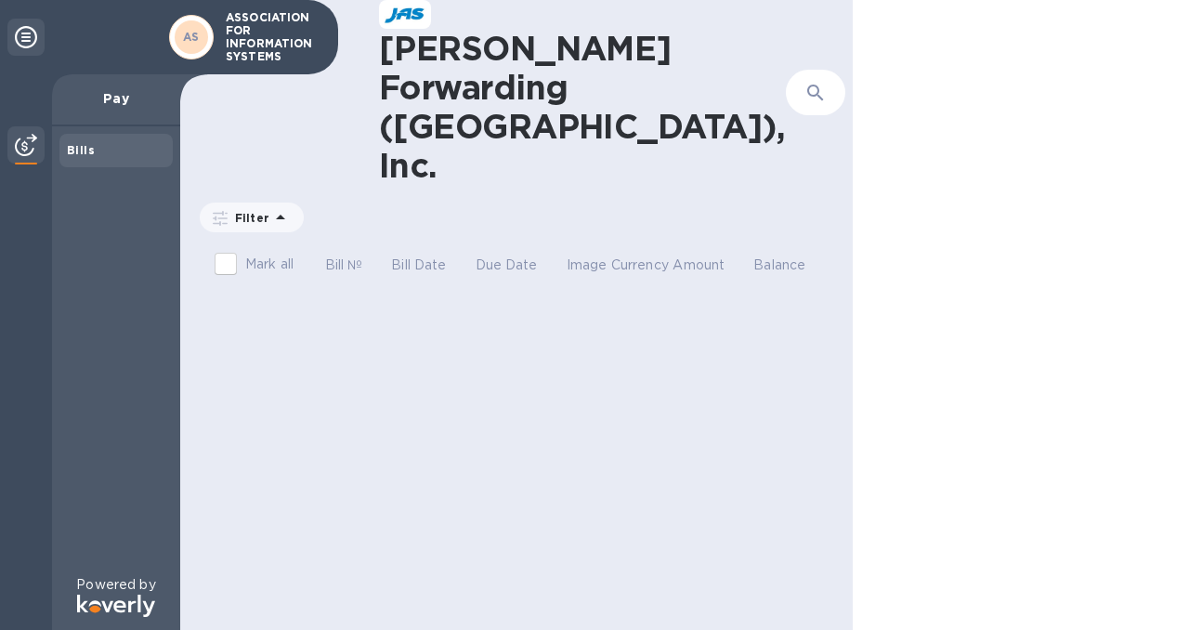
click at [268, 33] on p "ASSOCIATION FOR INFORMATION SYSTEMS" at bounding box center [272, 37] width 93 height 52
click at [103, 98] on p "Pay" at bounding box center [116, 98] width 98 height 19
click at [33, 154] on img at bounding box center [26, 145] width 22 height 22
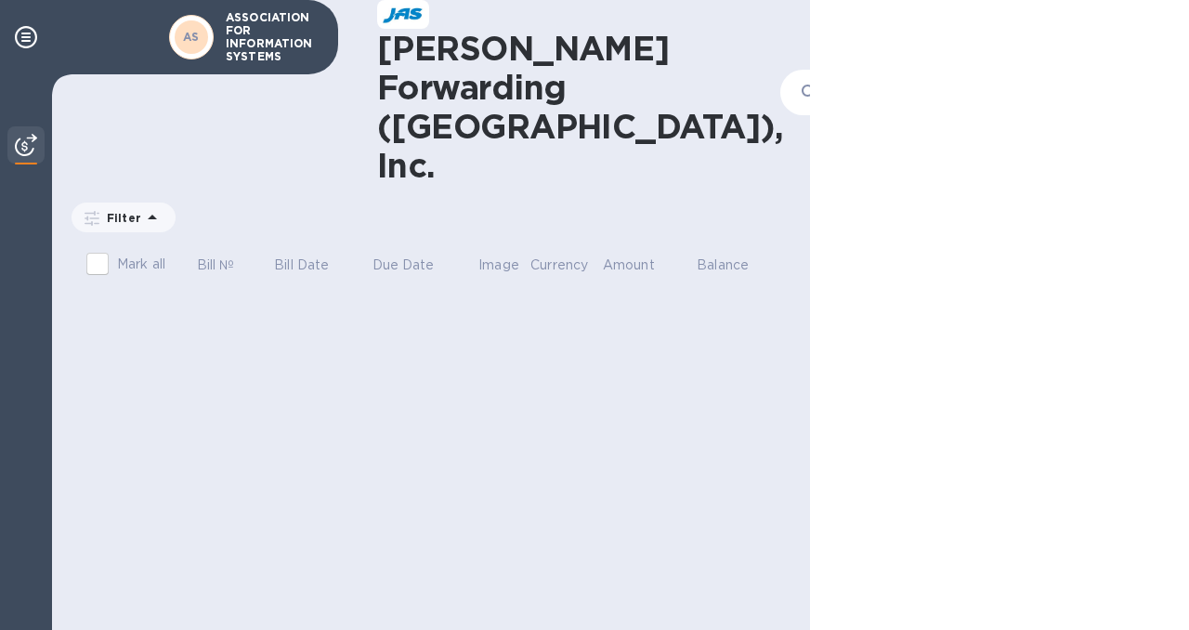
click at [33, 154] on img at bounding box center [26, 145] width 22 height 22
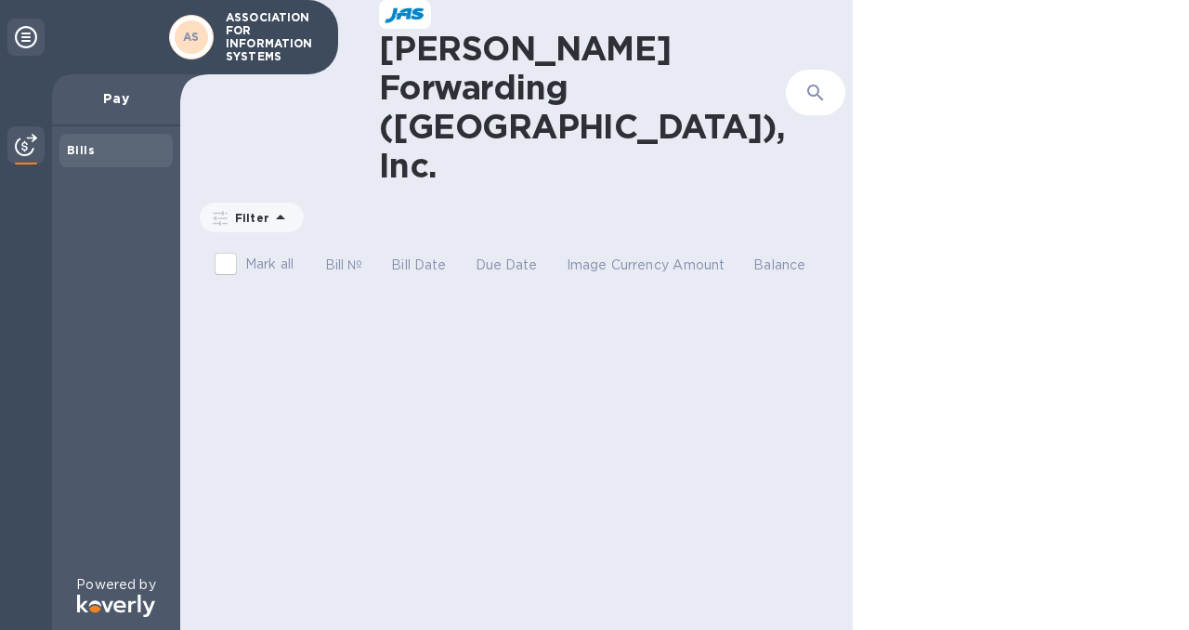
click at [1041, 86] on icon at bounding box center [1045, 93] width 8 height 15
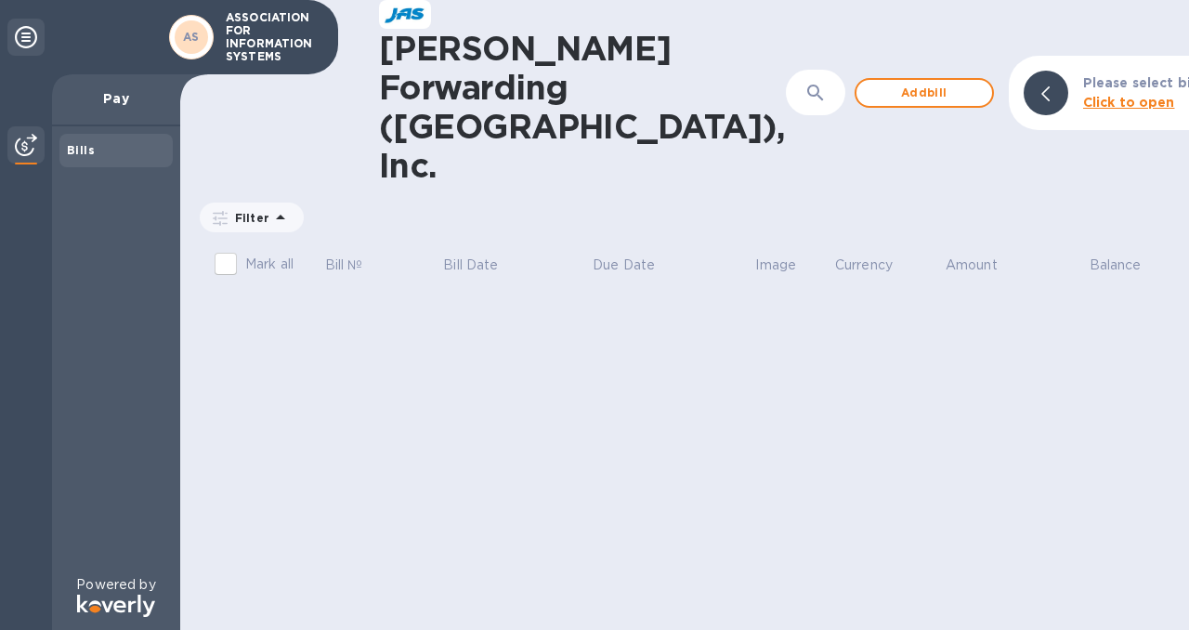
click at [1083, 95] on b "Click to open" at bounding box center [1129, 102] width 92 height 15
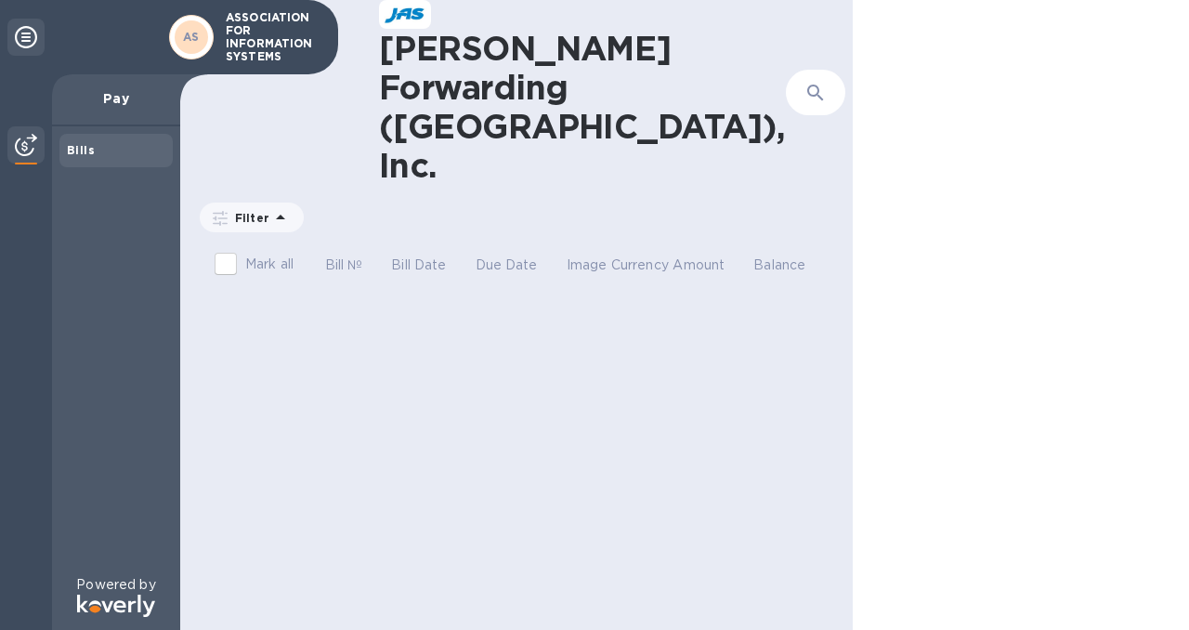
click at [1024, 71] on div at bounding box center [1046, 93] width 45 height 45
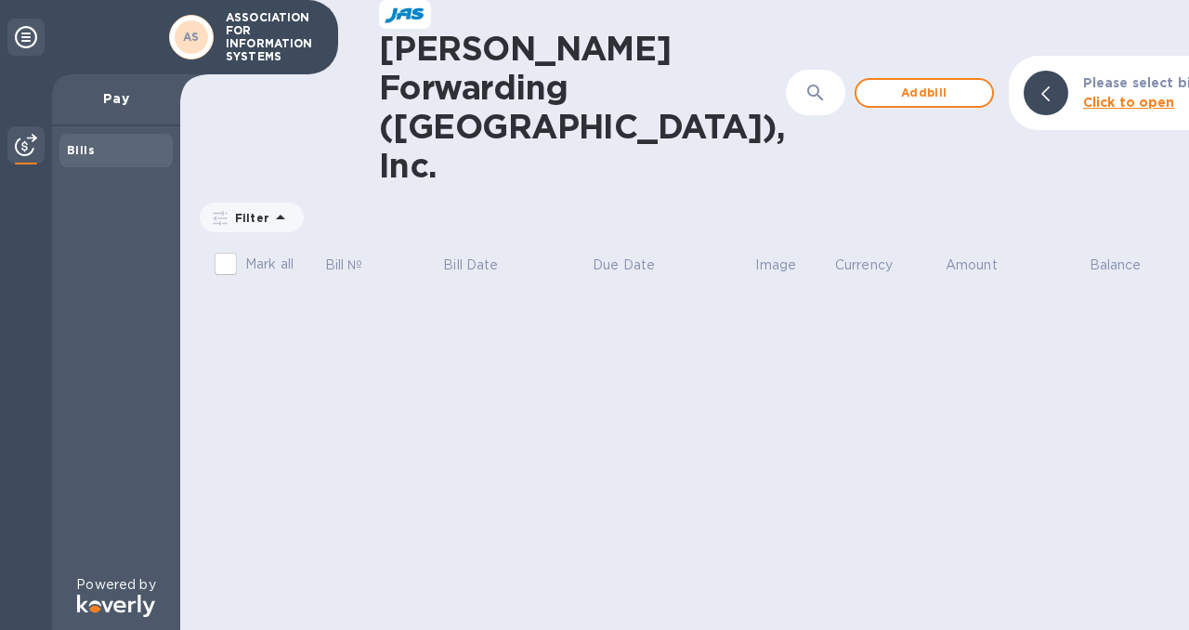
click at [23, 30] on icon at bounding box center [26, 37] width 22 height 22
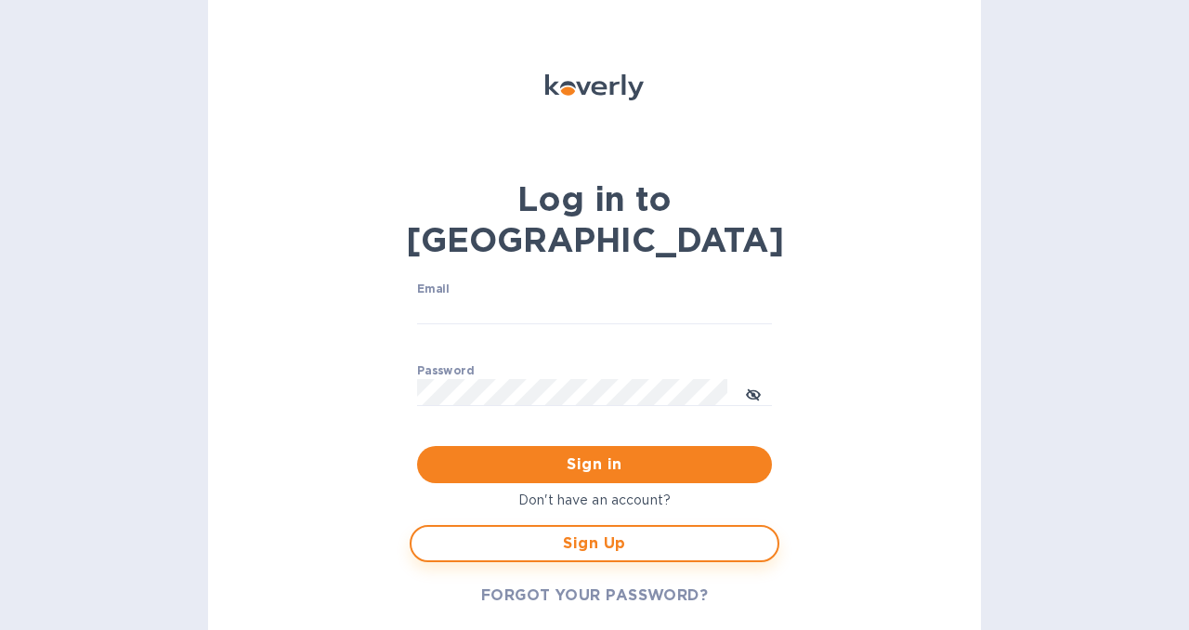
click at [576, 525] on button "Sign Up" at bounding box center [595, 543] width 370 height 37
